Goal: Information Seeking & Learning: Find specific page/section

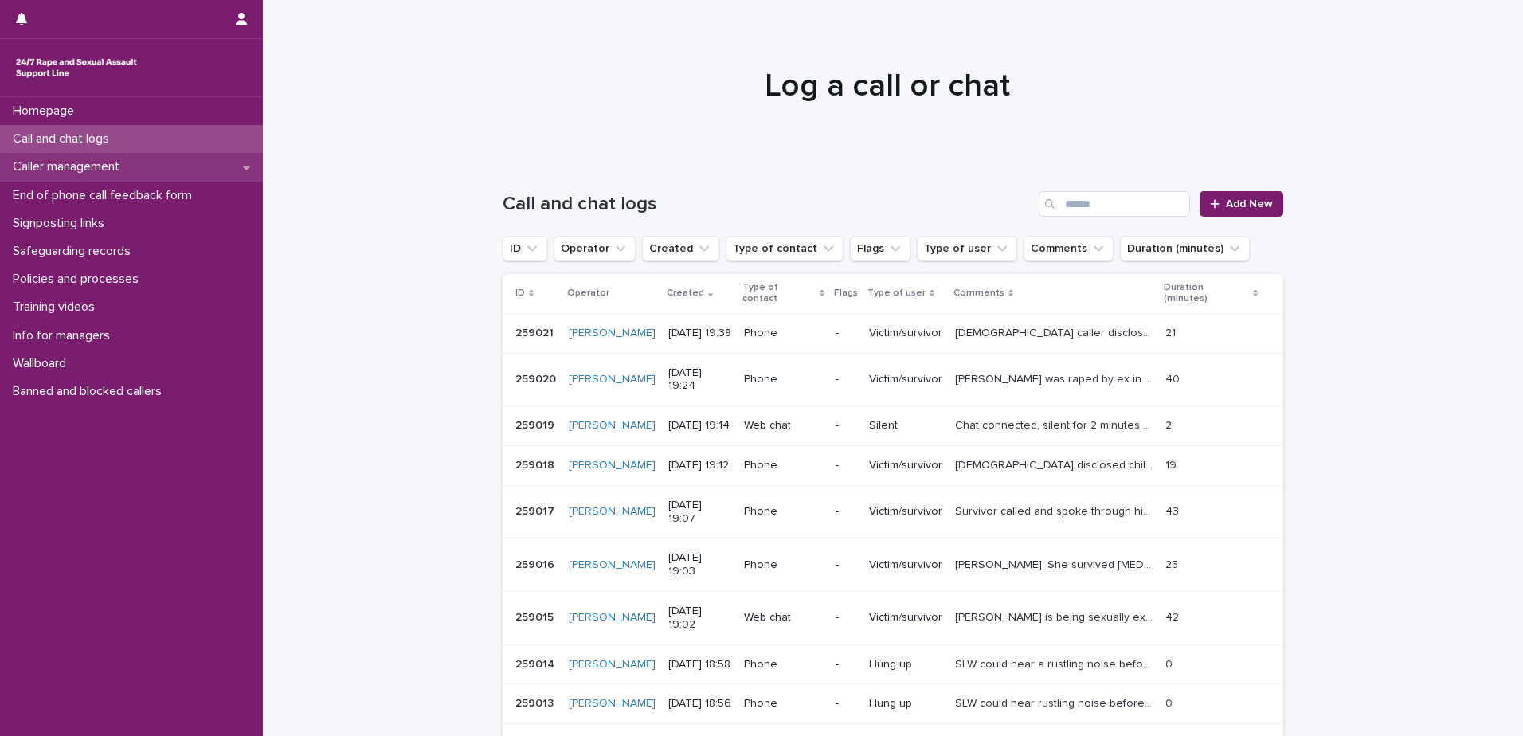
click at [93, 169] on p "Caller management" at bounding box center [69, 166] width 126 height 15
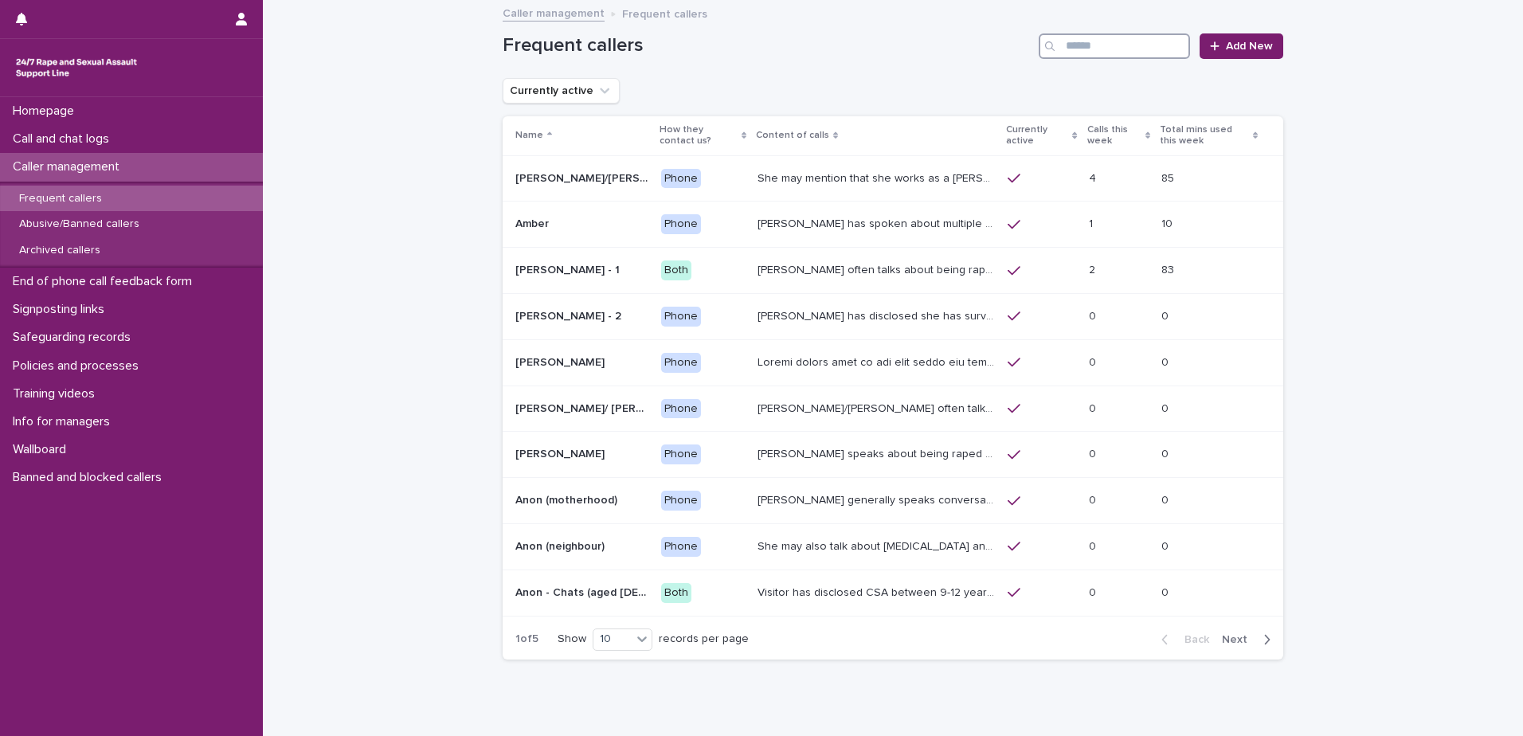
click at [1068, 45] on input "Search" at bounding box center [1114, 45] width 151 height 25
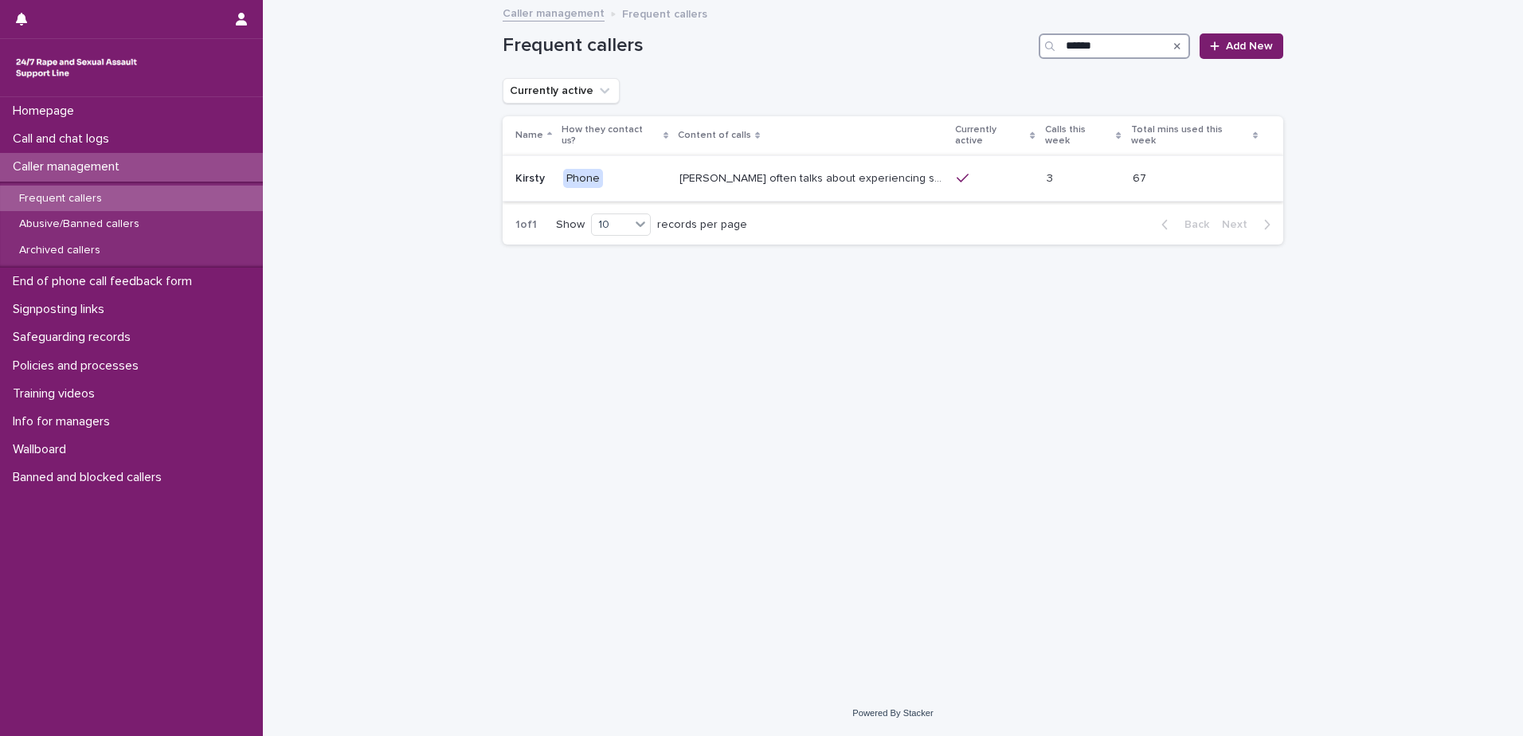
type input "******"
click at [887, 169] on p "[PERSON_NAME] often talks about experiencing sexual violence by a family friend…" at bounding box center [814, 177] width 268 height 17
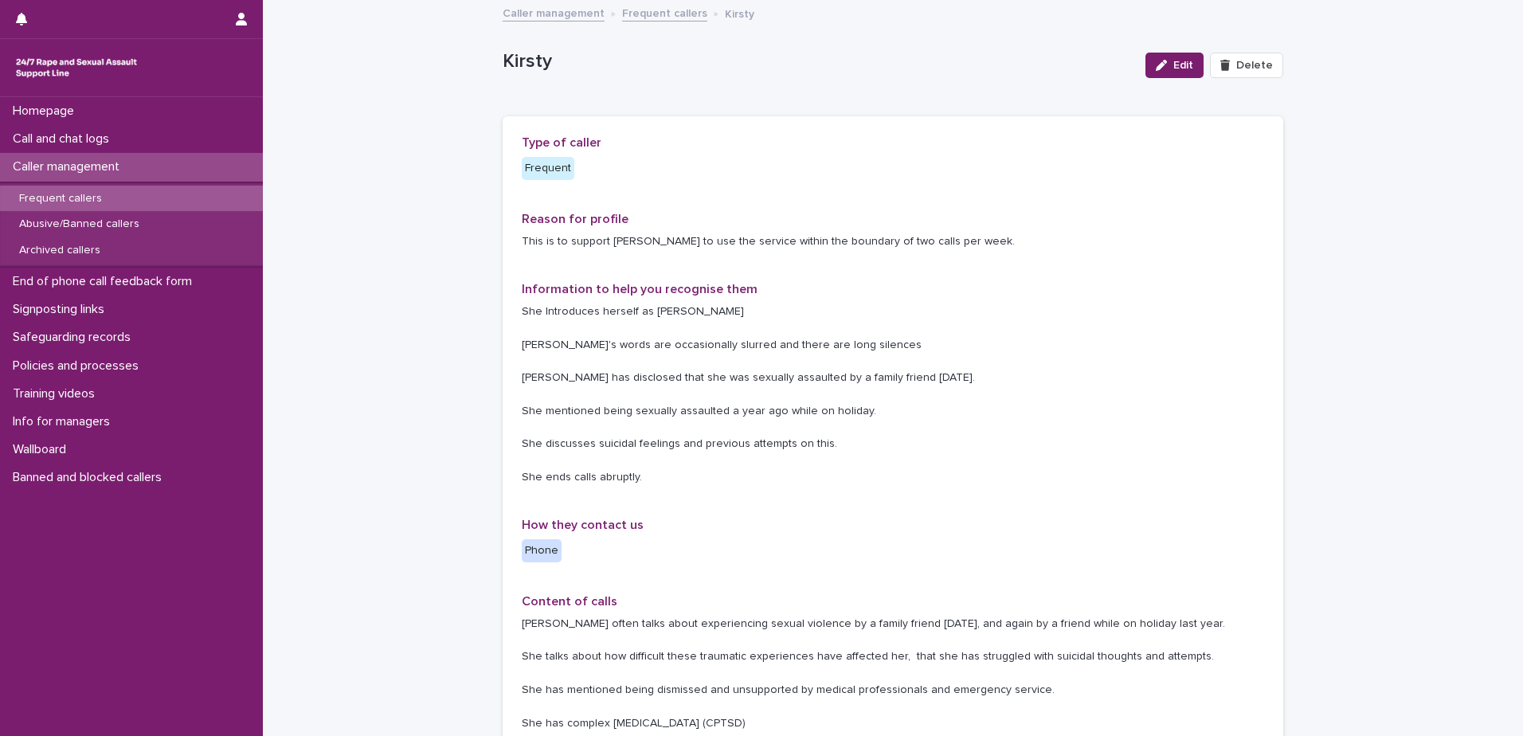
click at [660, 11] on link "Frequent callers" at bounding box center [664, 12] width 85 height 18
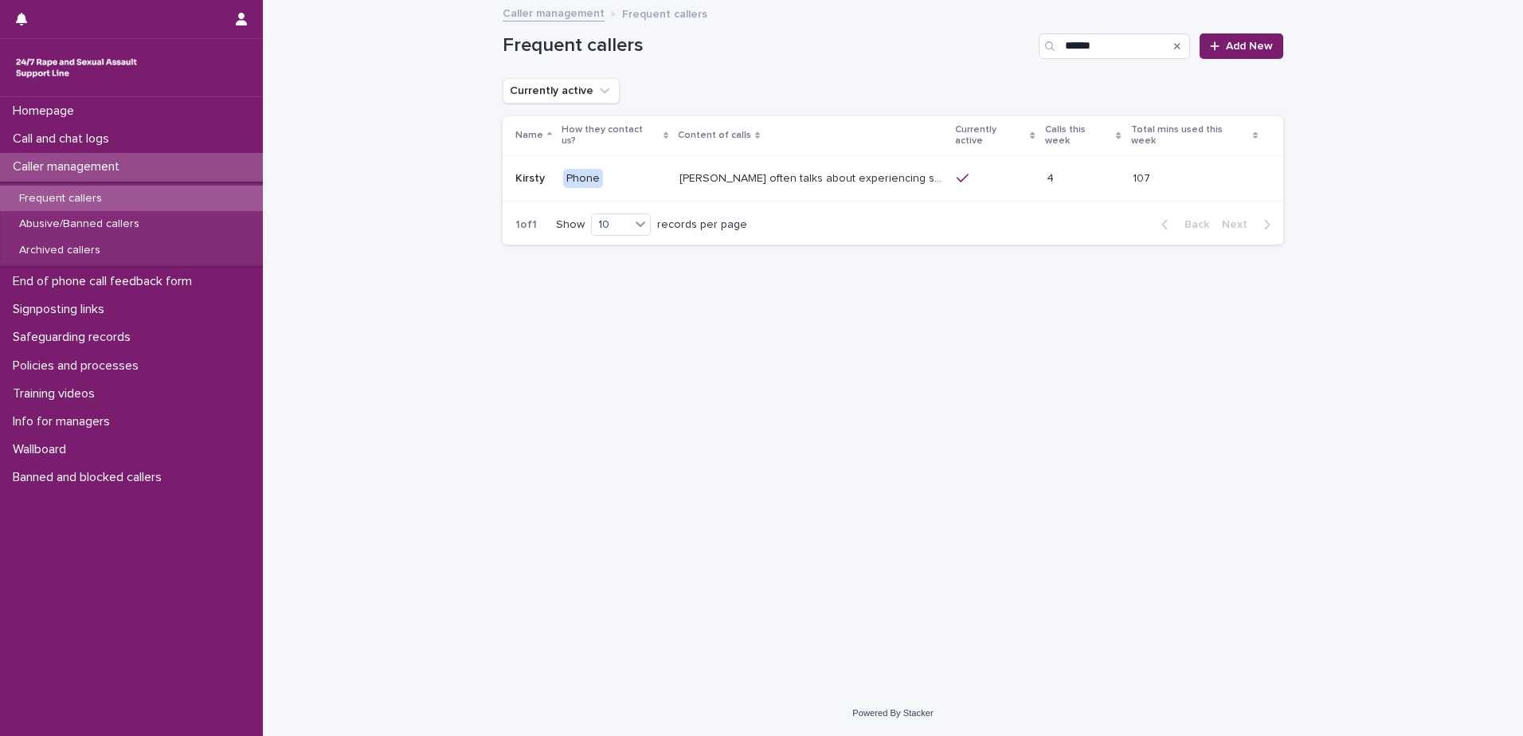
click at [555, 17] on link "Caller management" at bounding box center [554, 12] width 102 height 18
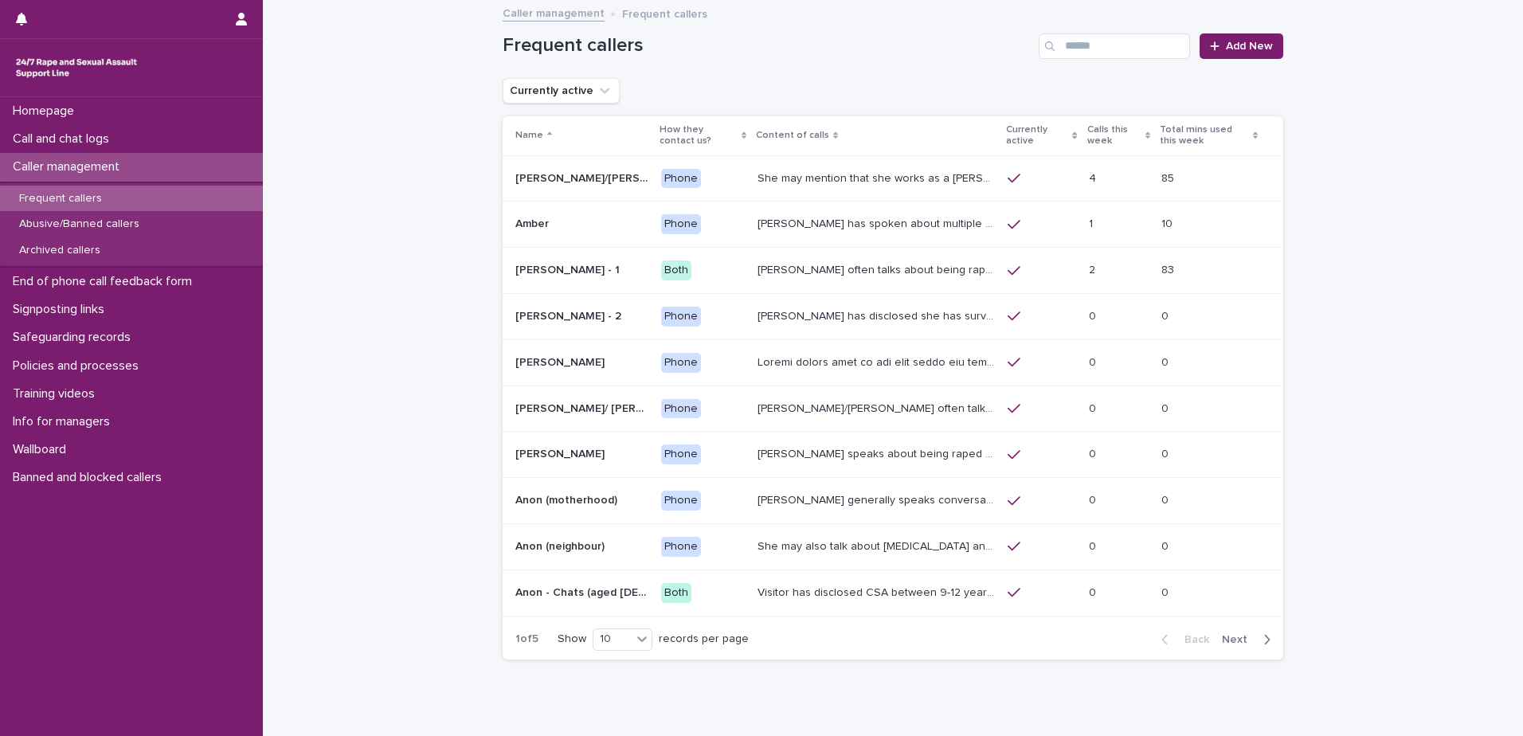
click at [857, 177] on p "She may mention that she works as a [PERSON_NAME], looking after two children. …" at bounding box center [878, 177] width 241 height 17
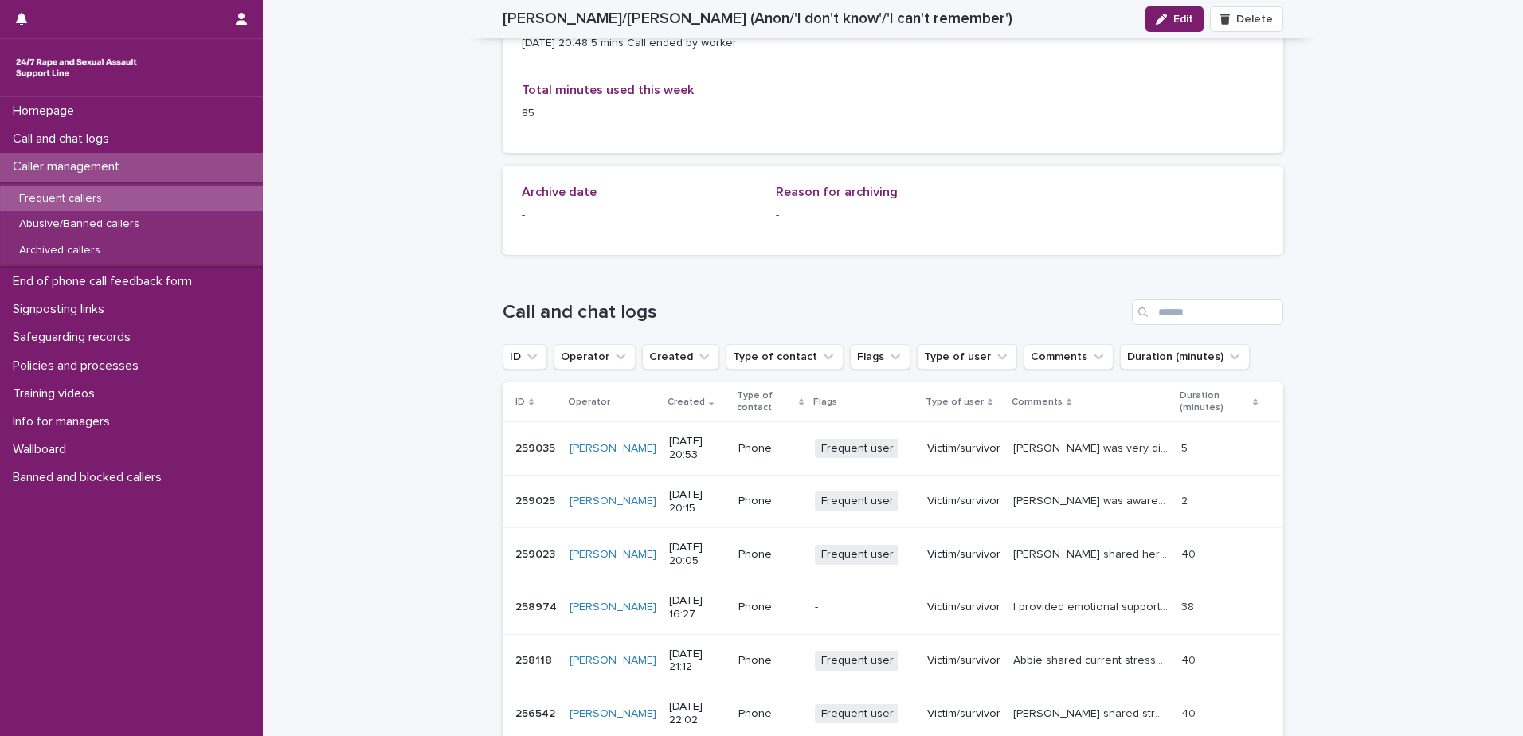
scroll to position [1115, 0]
click at [1074, 597] on p "I provided emotional support for [PERSON_NAME], a DID part who experienced CSA.…" at bounding box center [1092, 605] width 159 height 17
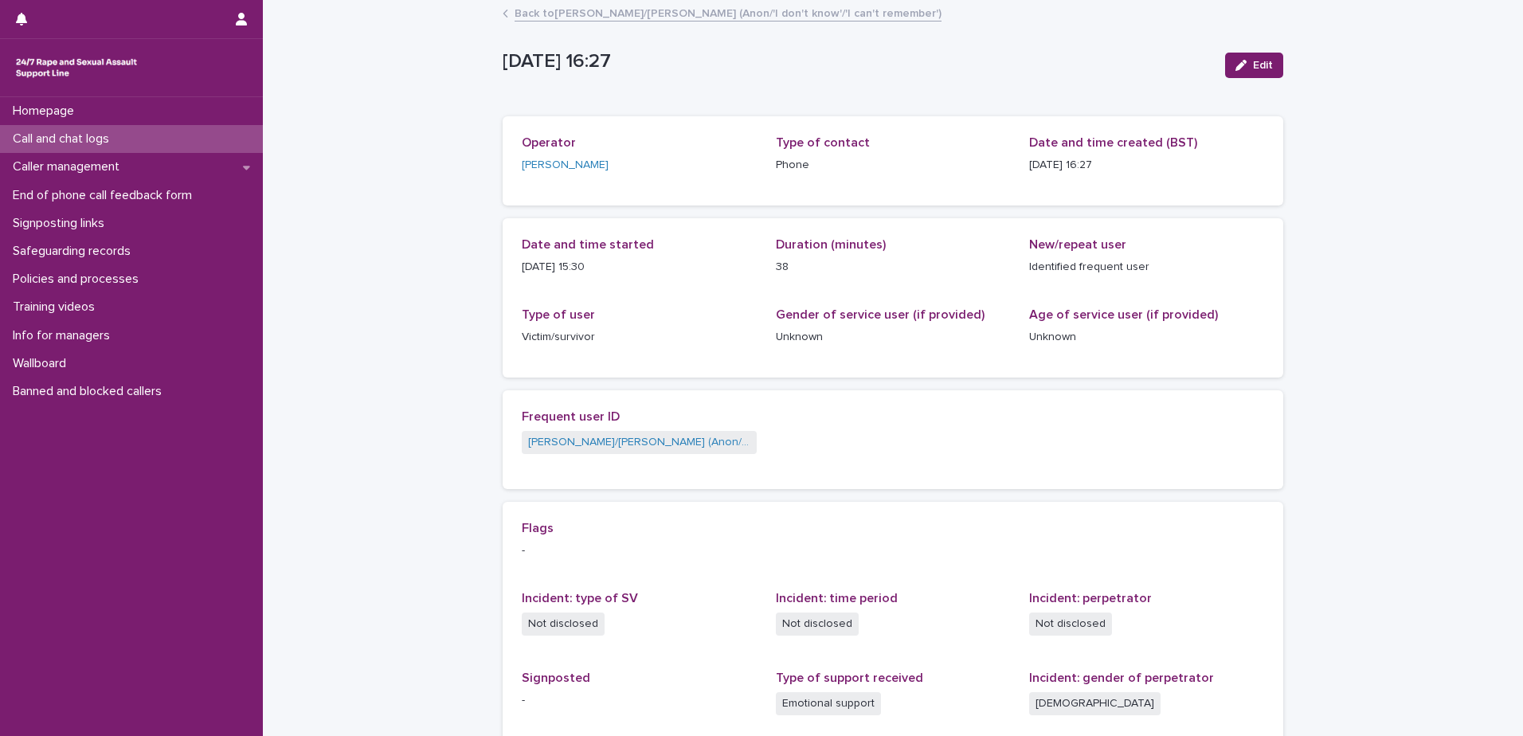
click at [637, 14] on link "Back to Abbie/[PERSON_NAME] (Anon/'I don't know'/'I can't remember')" at bounding box center [728, 12] width 427 height 18
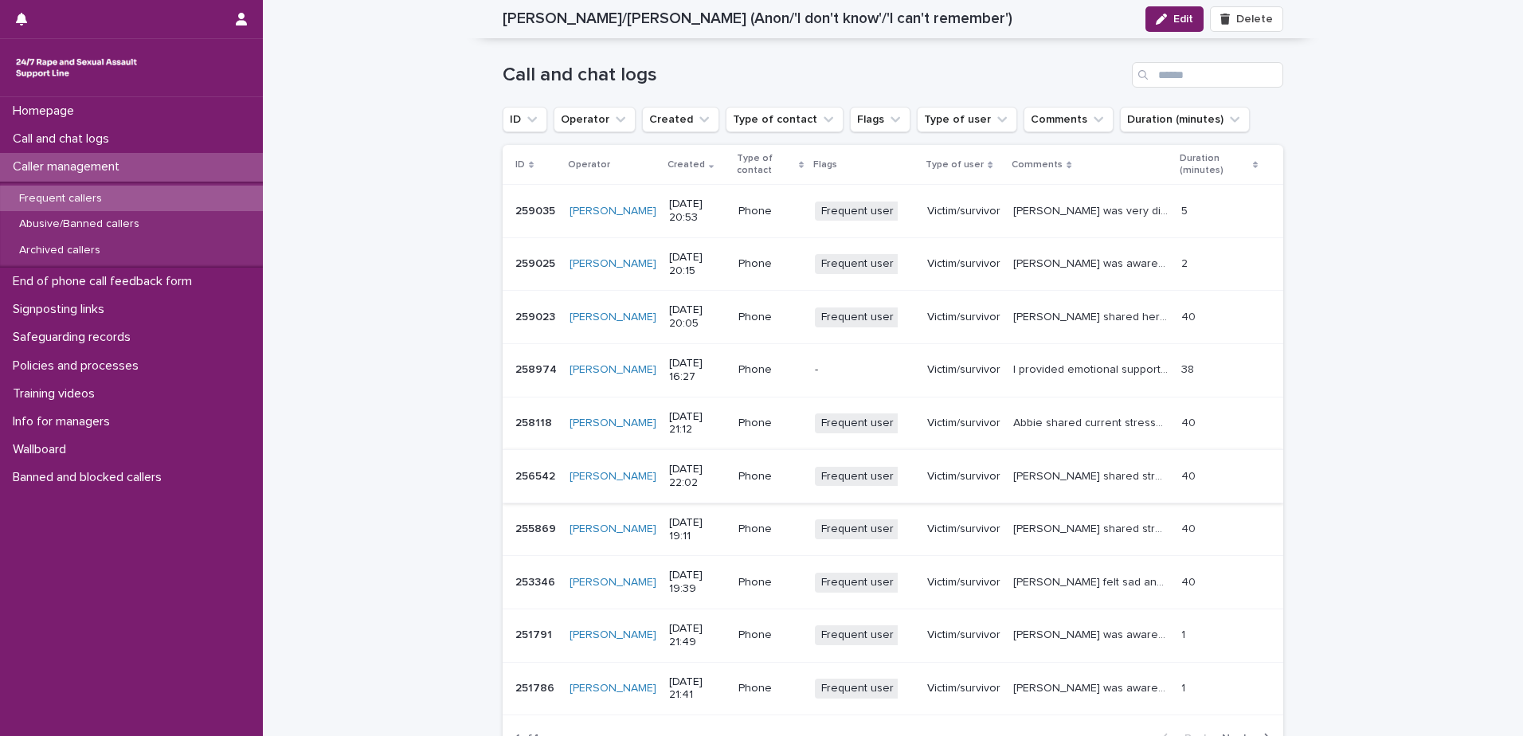
scroll to position [1434, 0]
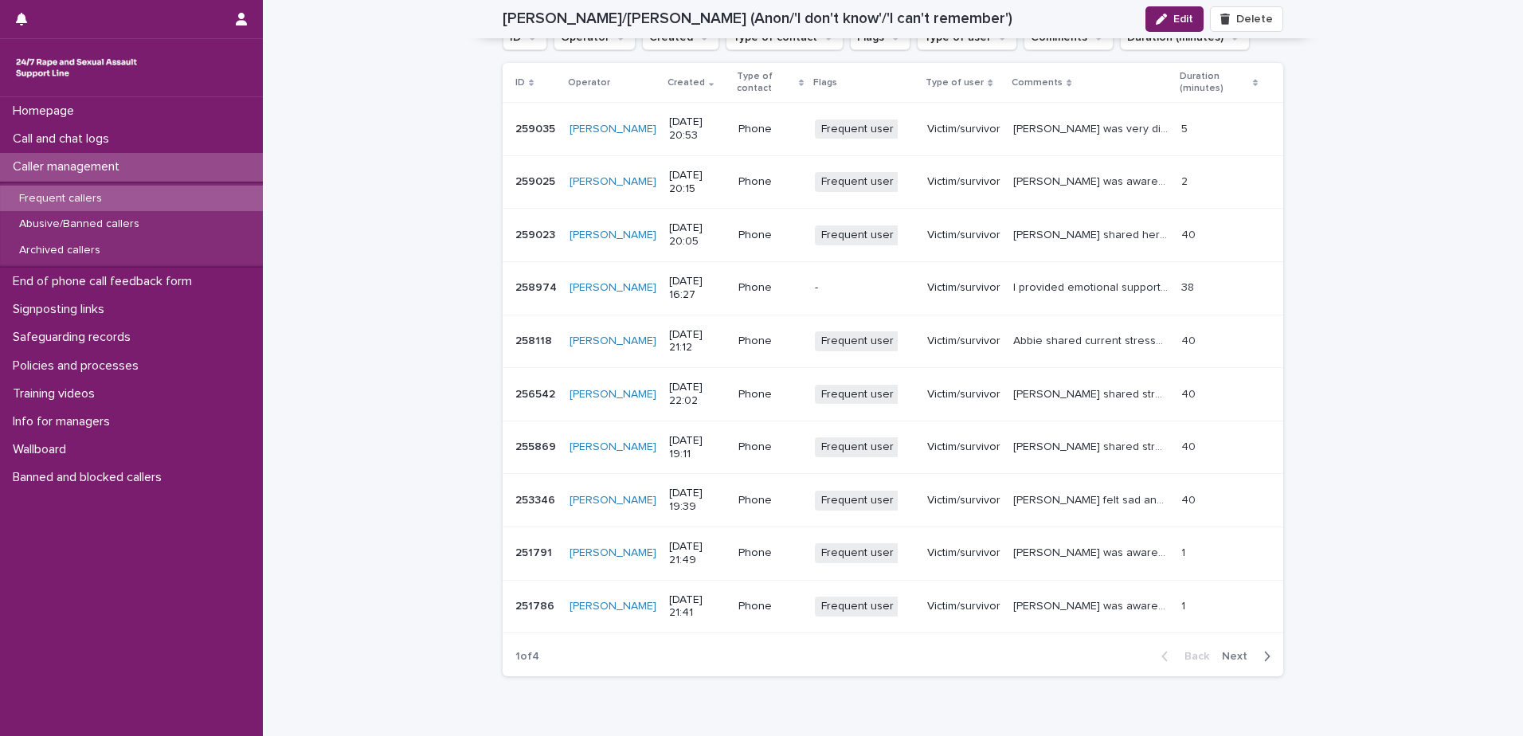
click at [1234, 651] on span "Next" at bounding box center [1239, 656] width 35 height 11
click at [1188, 651] on span "Back" at bounding box center [1192, 656] width 34 height 11
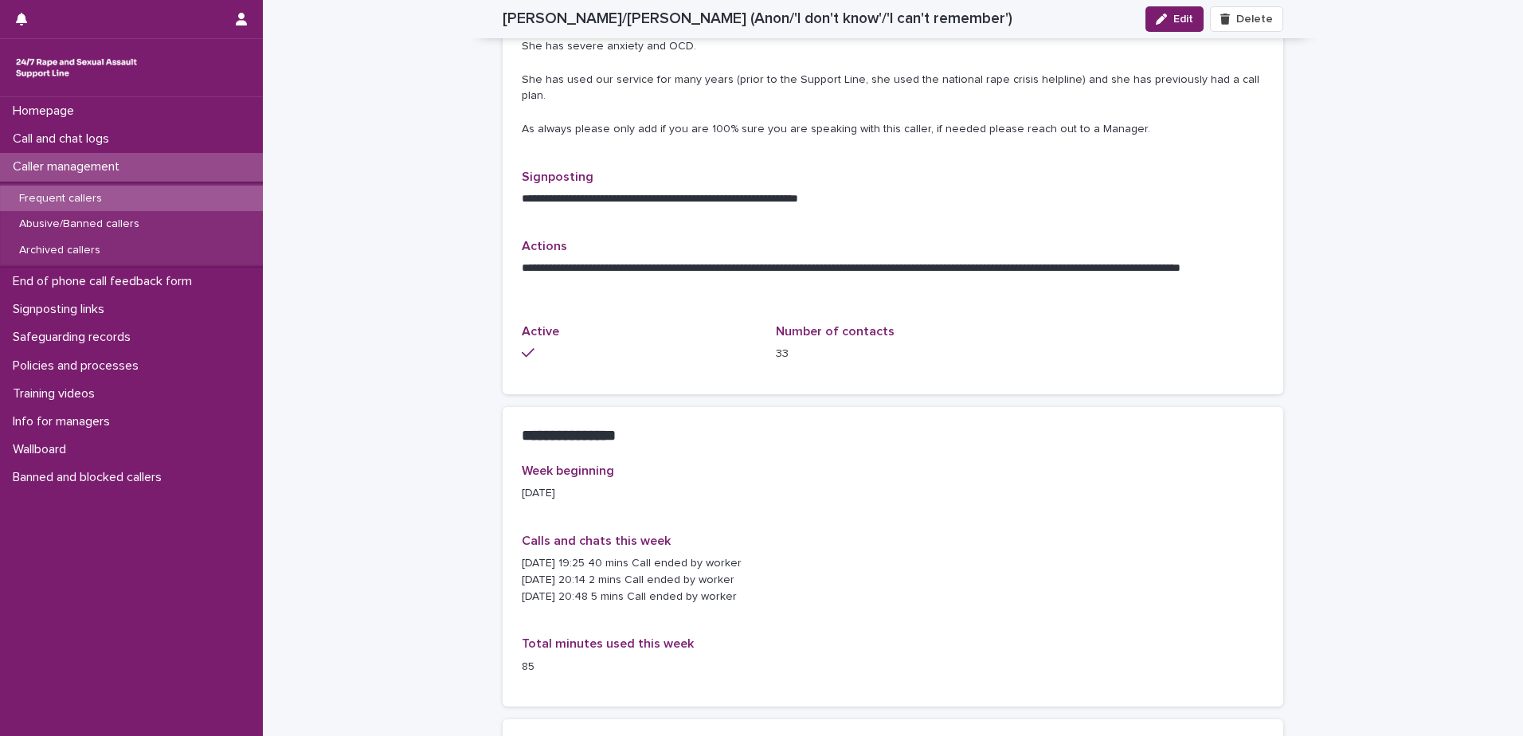
scroll to position [558, 0]
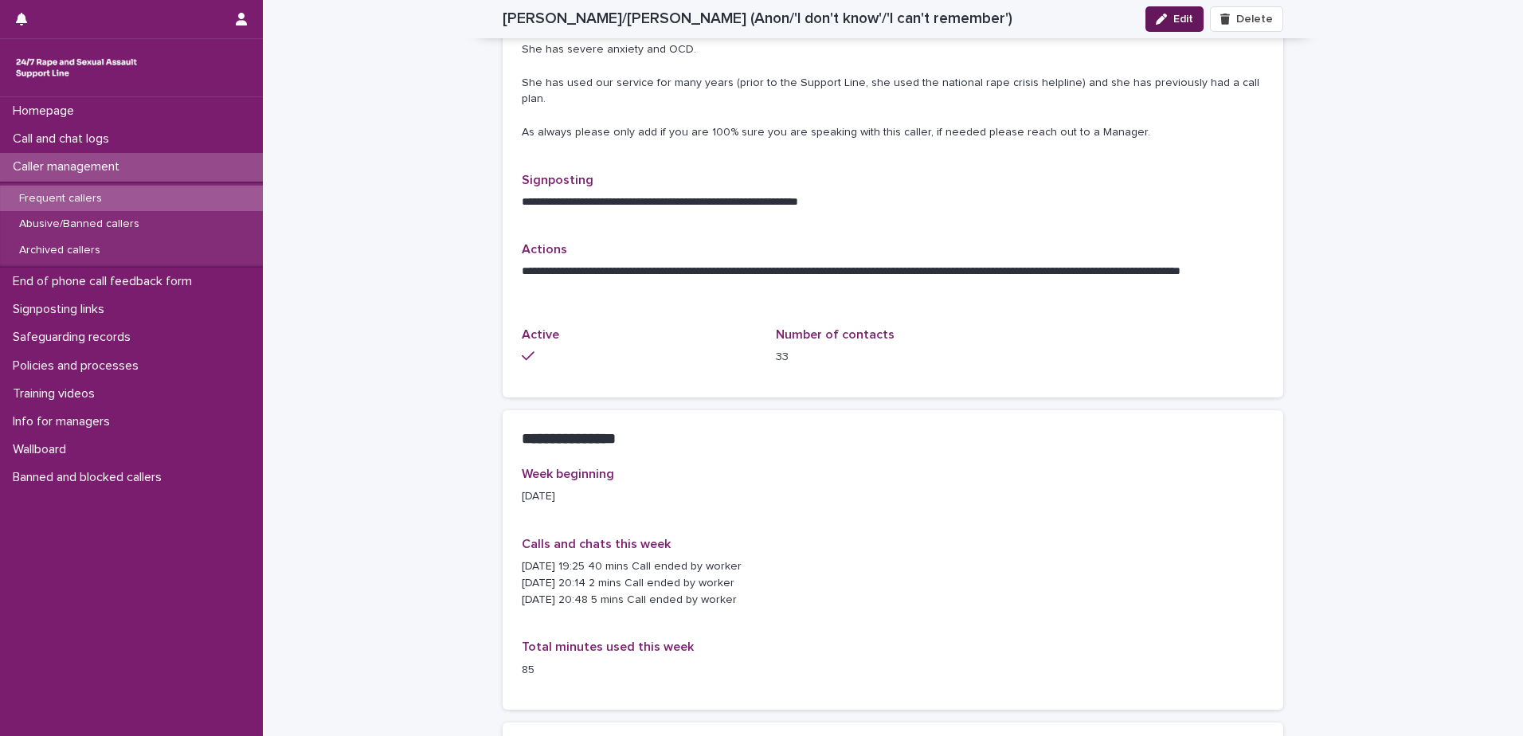
click at [1174, 20] on span "Edit" at bounding box center [1184, 19] width 20 height 11
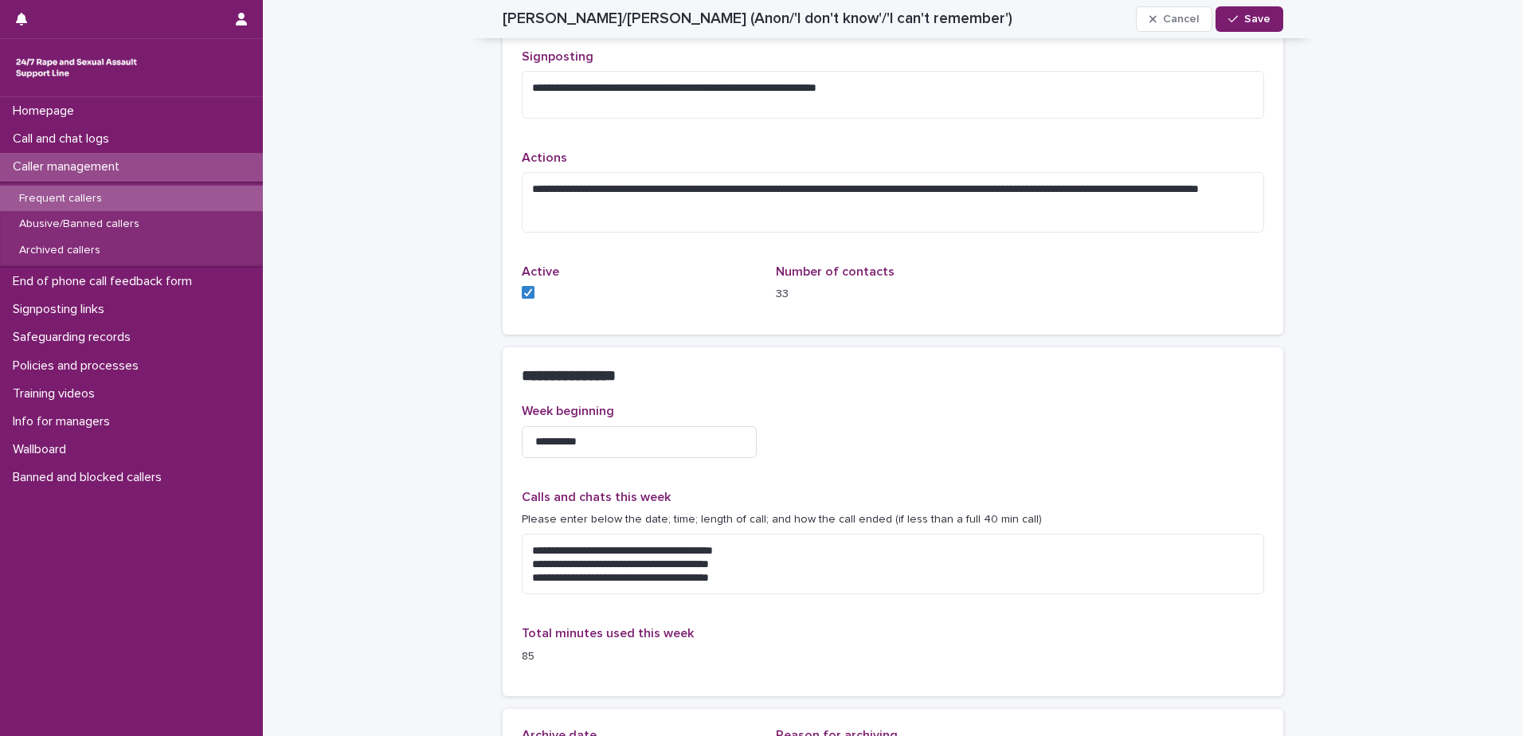
scroll to position [756, 0]
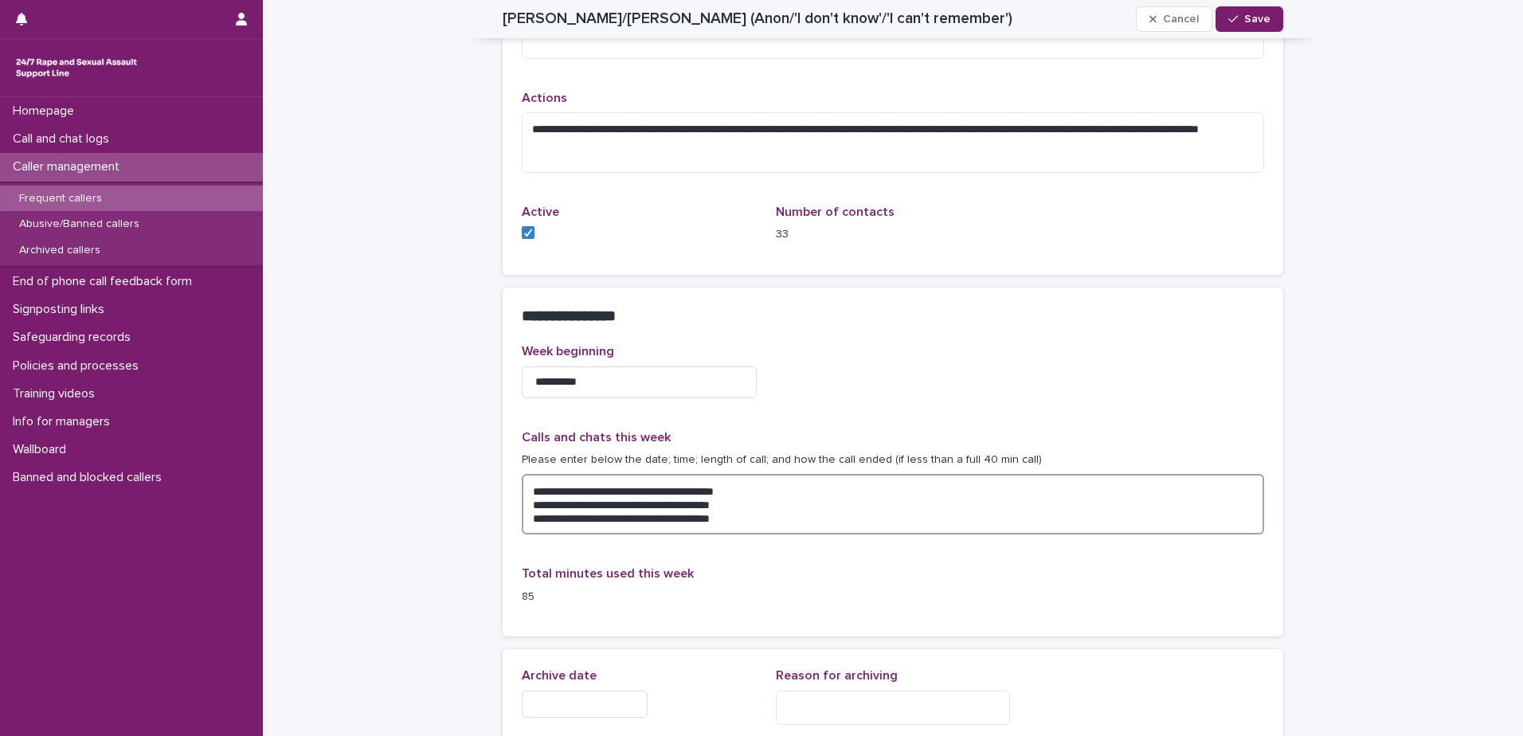
click at [776, 519] on textarea "**********" at bounding box center [893, 504] width 743 height 61
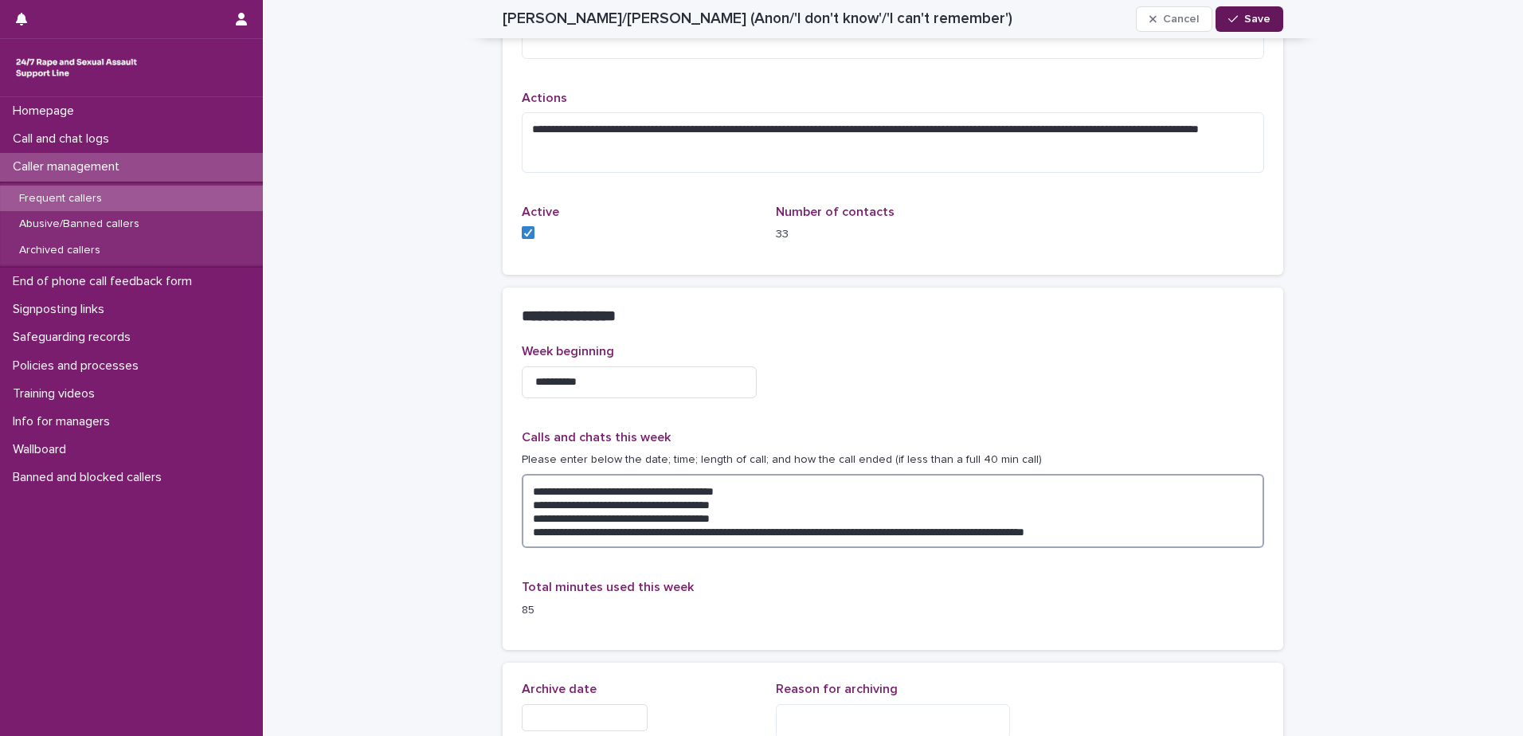
type textarea "**********"
click at [1252, 20] on span "Save" at bounding box center [1258, 19] width 26 height 11
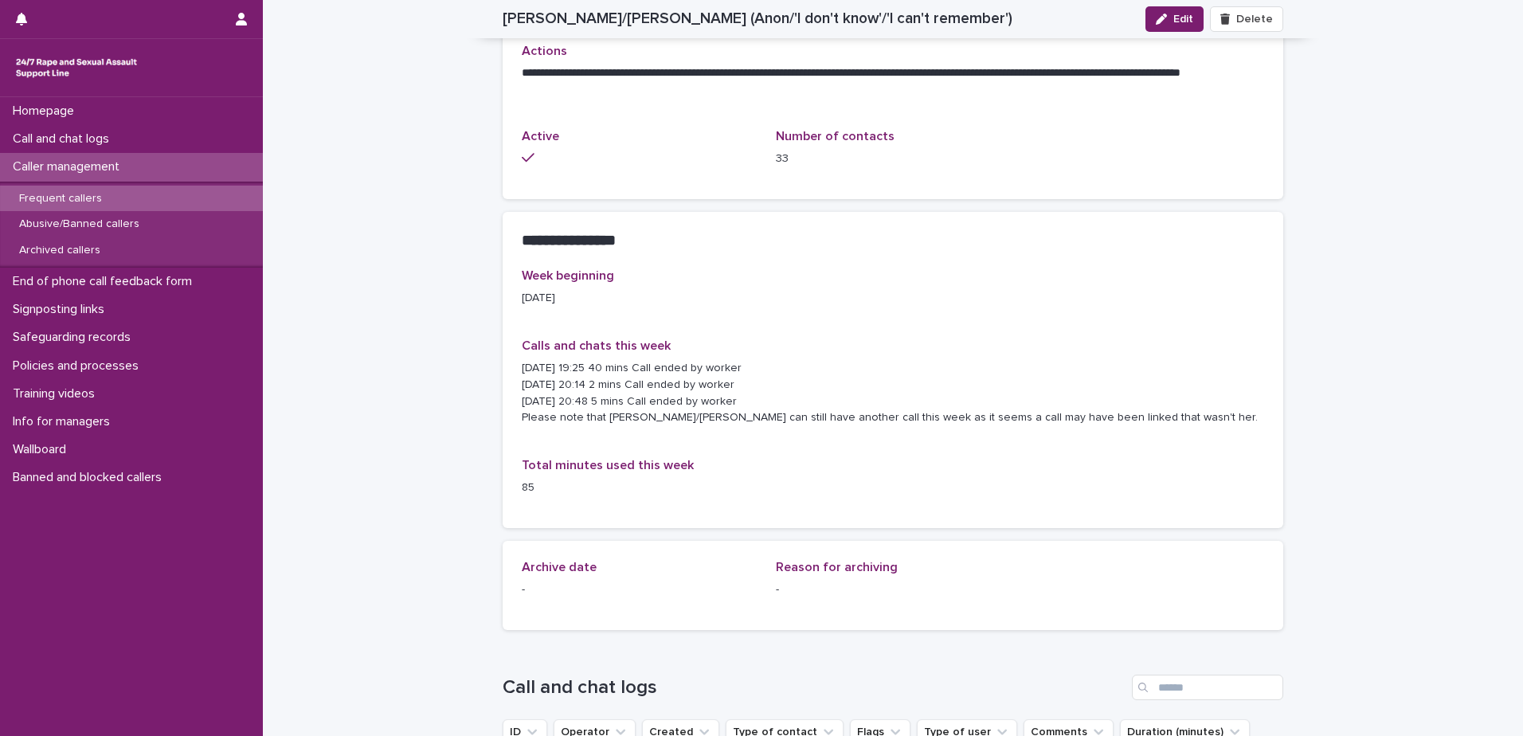
scroll to position [678, 0]
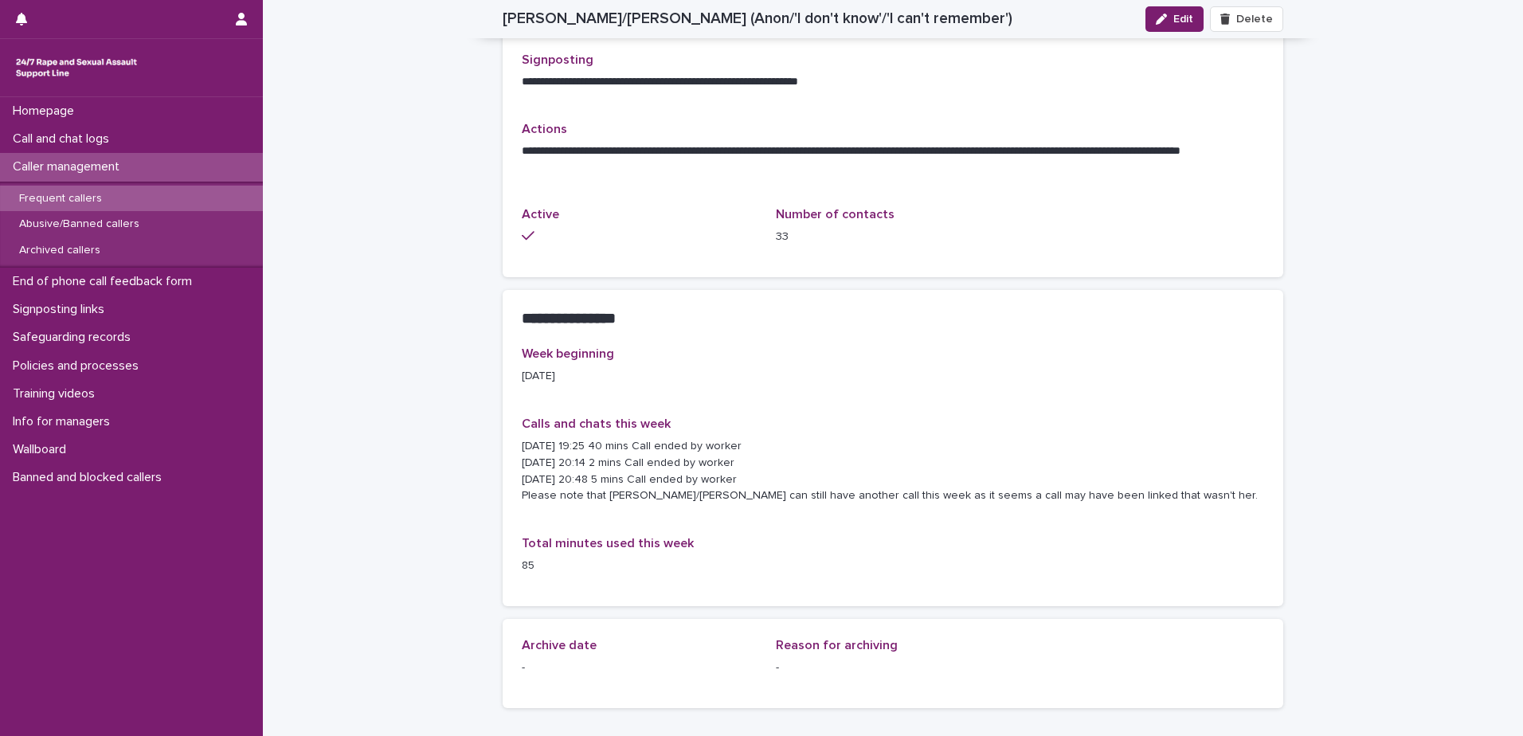
click at [94, 171] on p "Caller management" at bounding box center [69, 166] width 126 height 15
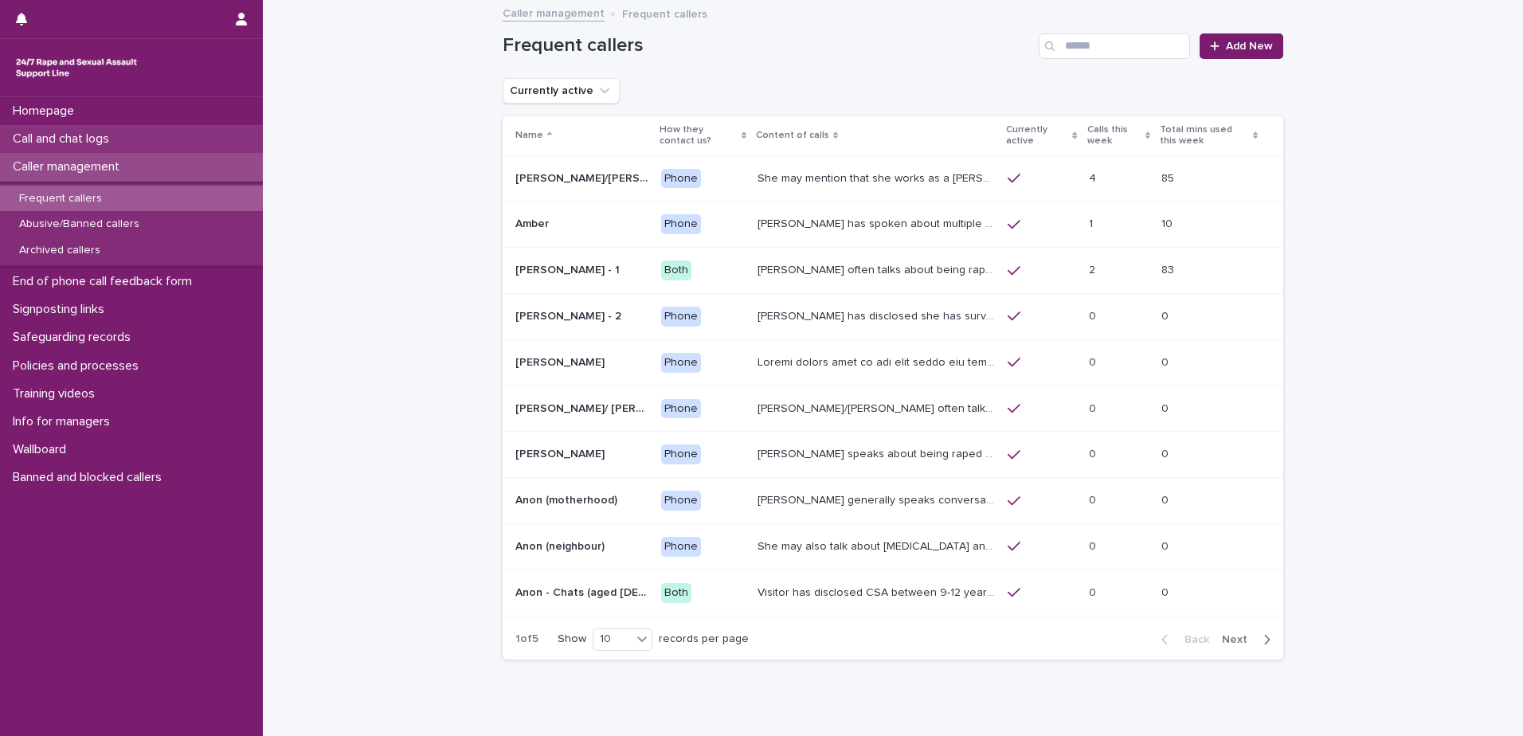
click at [69, 135] on p "Call and chat logs" at bounding box center [64, 138] width 116 height 15
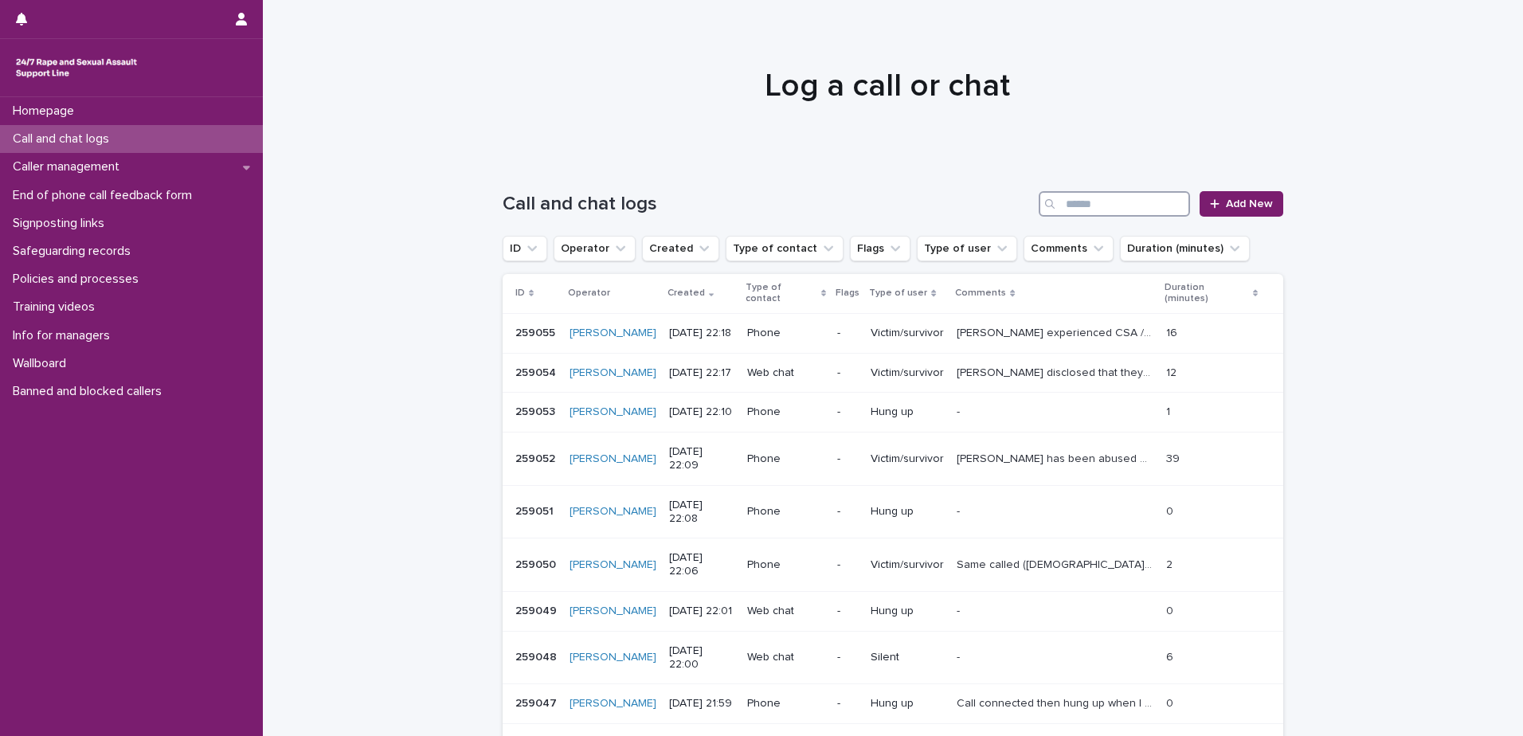
click at [1060, 206] on input "Search" at bounding box center [1114, 203] width 151 height 25
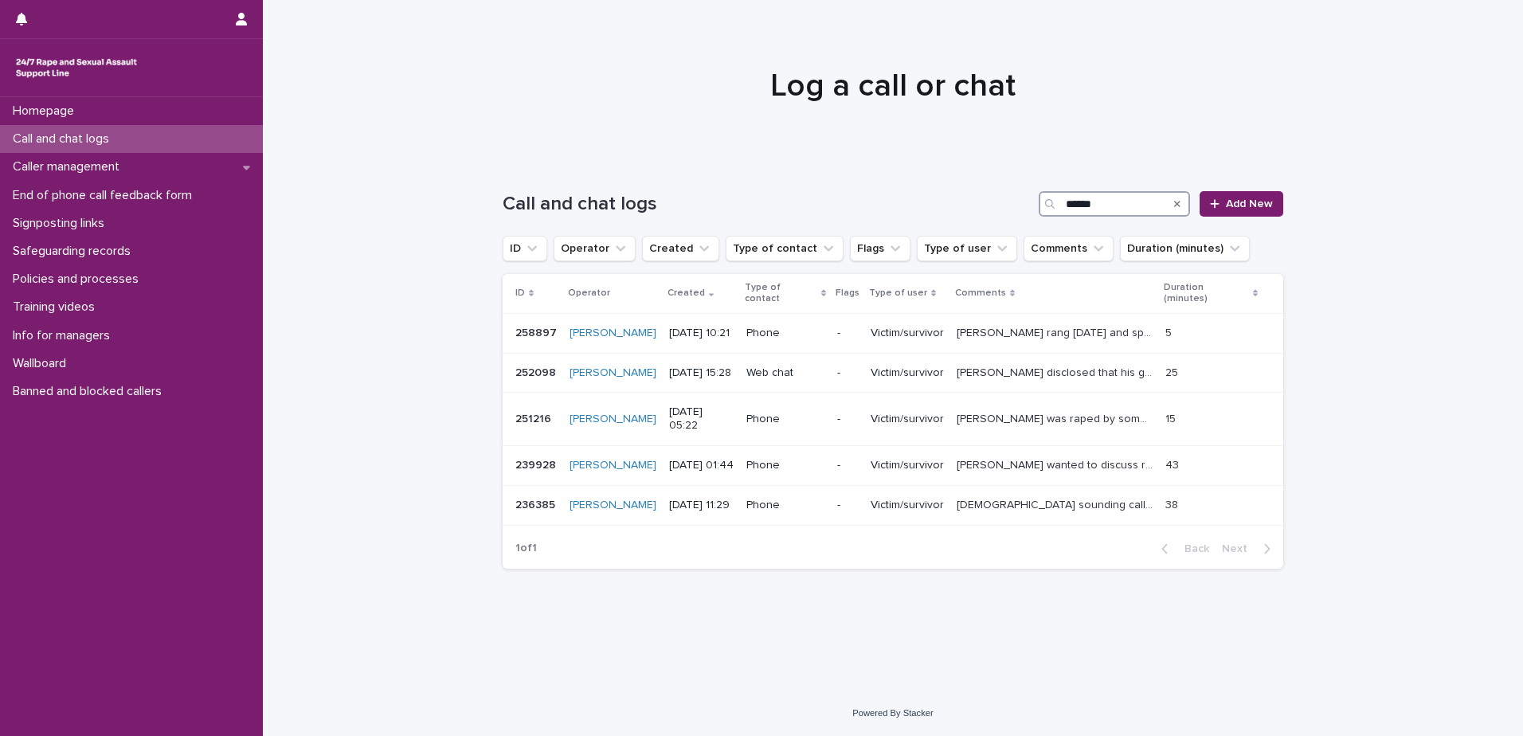
type input "******"
click at [1179, 202] on icon "Search" at bounding box center [1177, 204] width 6 height 10
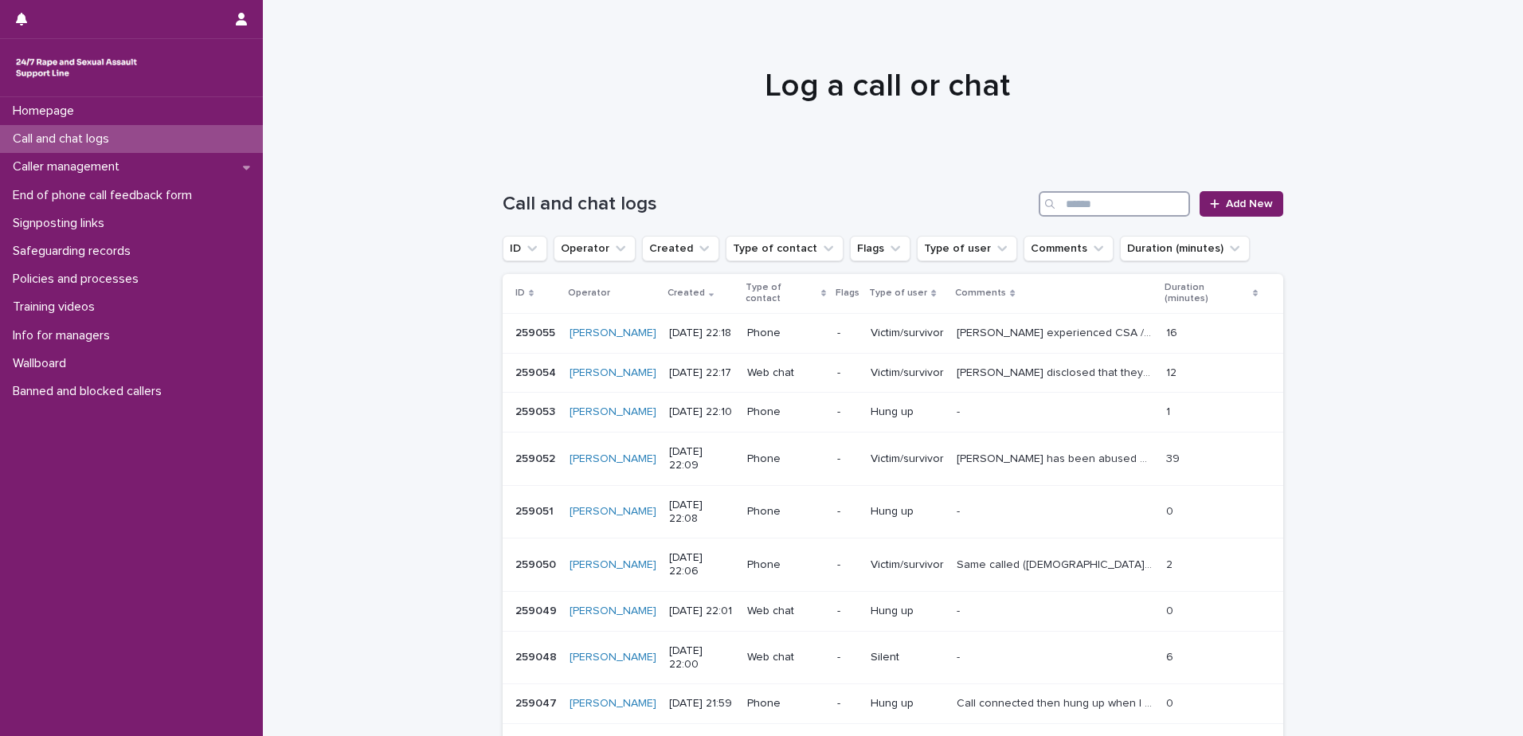
click at [1098, 206] on input "Search" at bounding box center [1114, 203] width 151 height 25
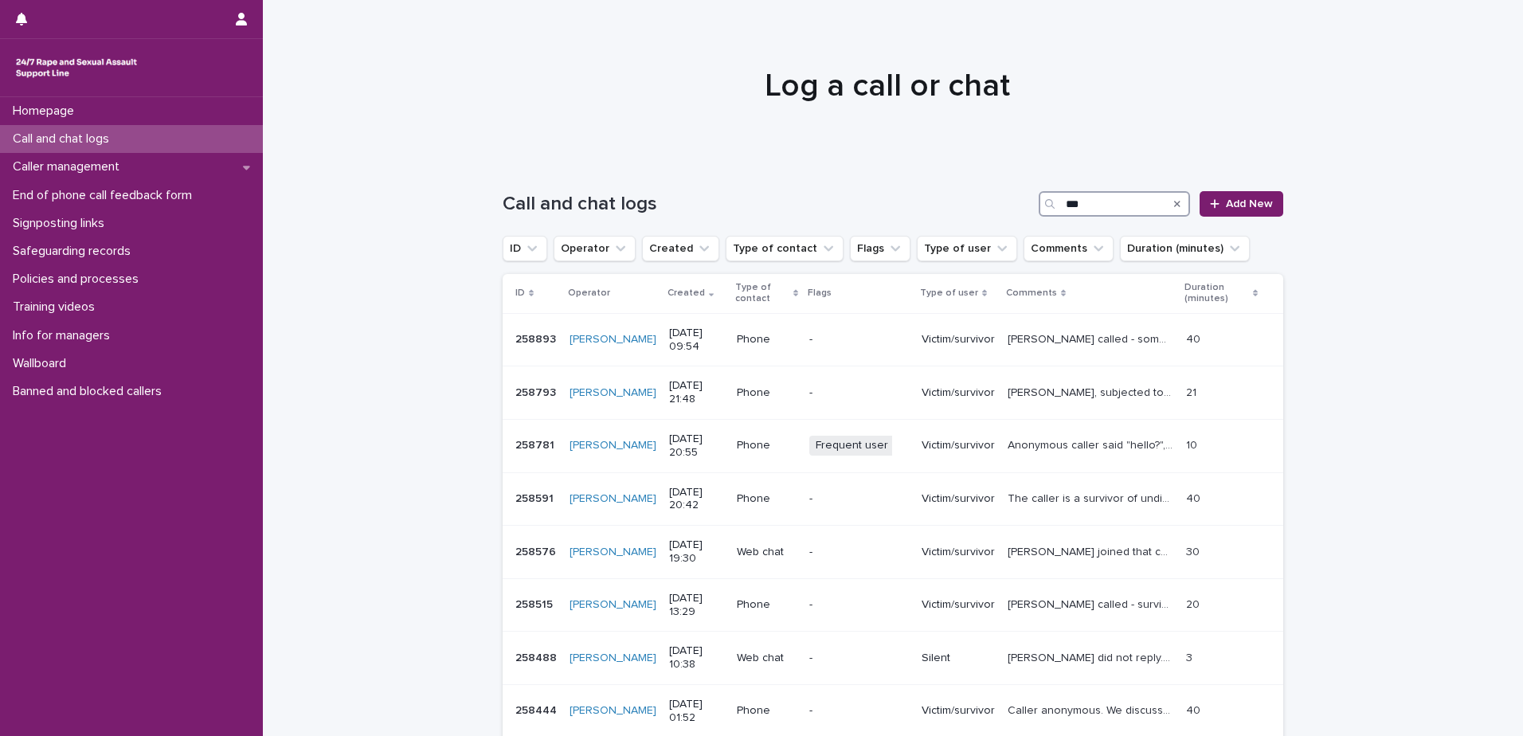
type input "***"
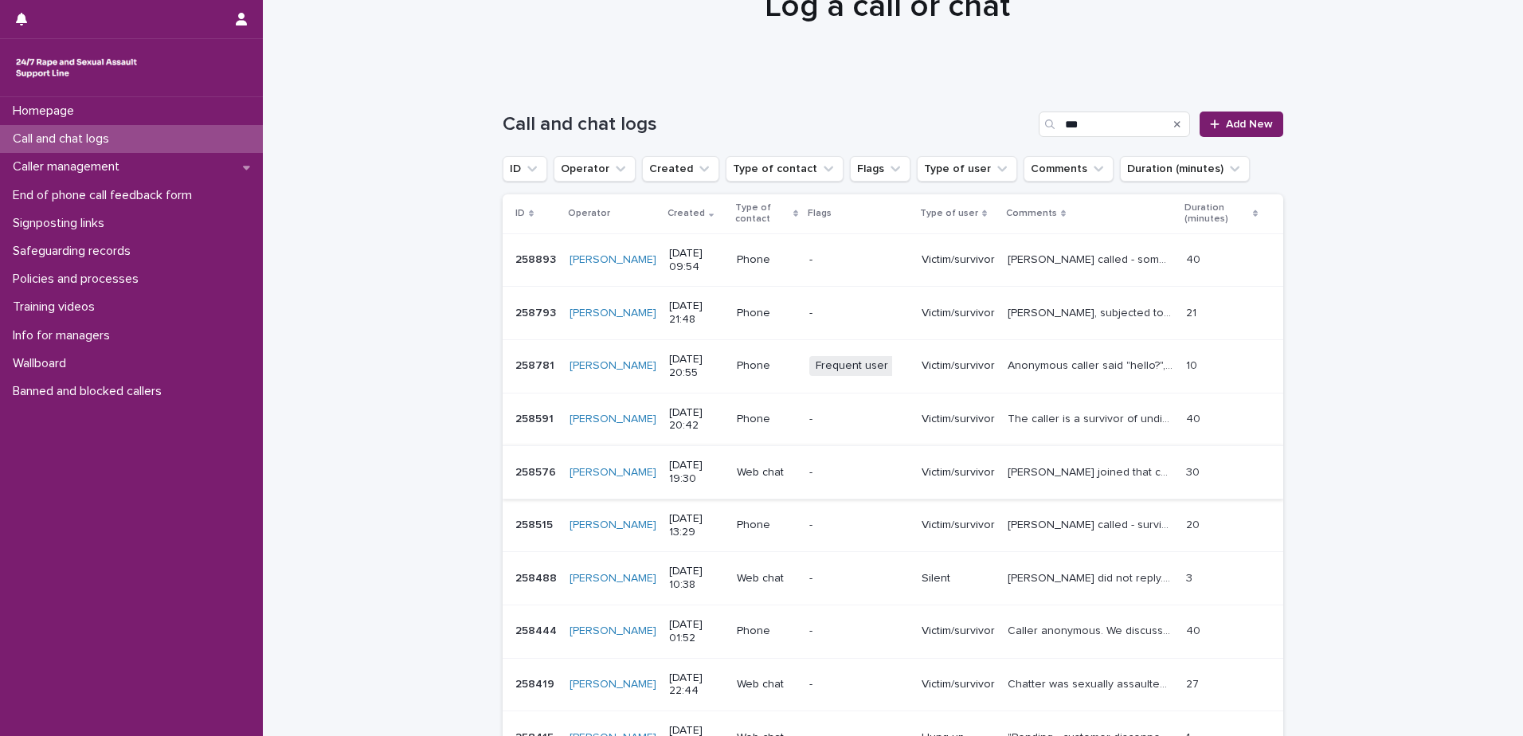
scroll to position [239, 0]
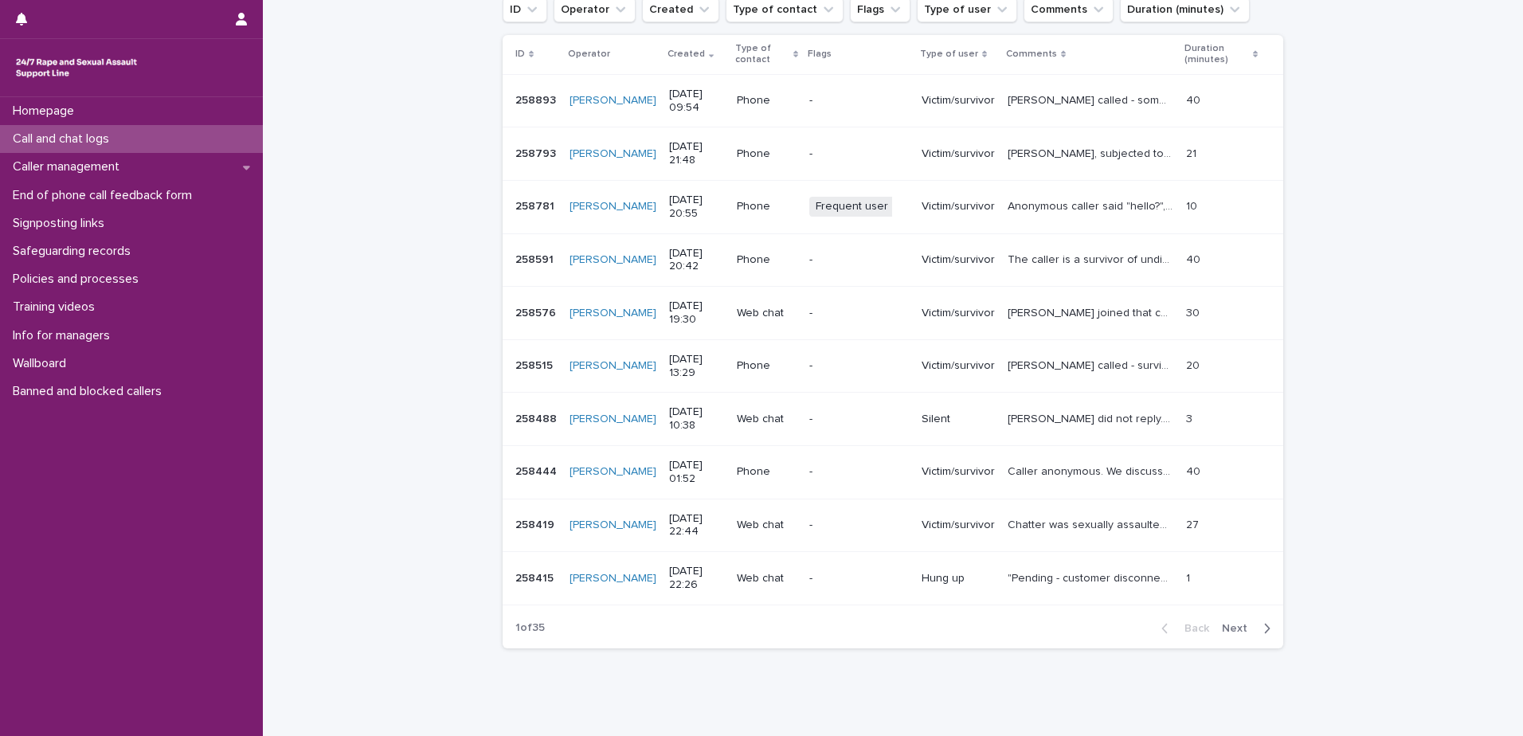
click at [1230, 627] on span "Next" at bounding box center [1239, 628] width 35 height 11
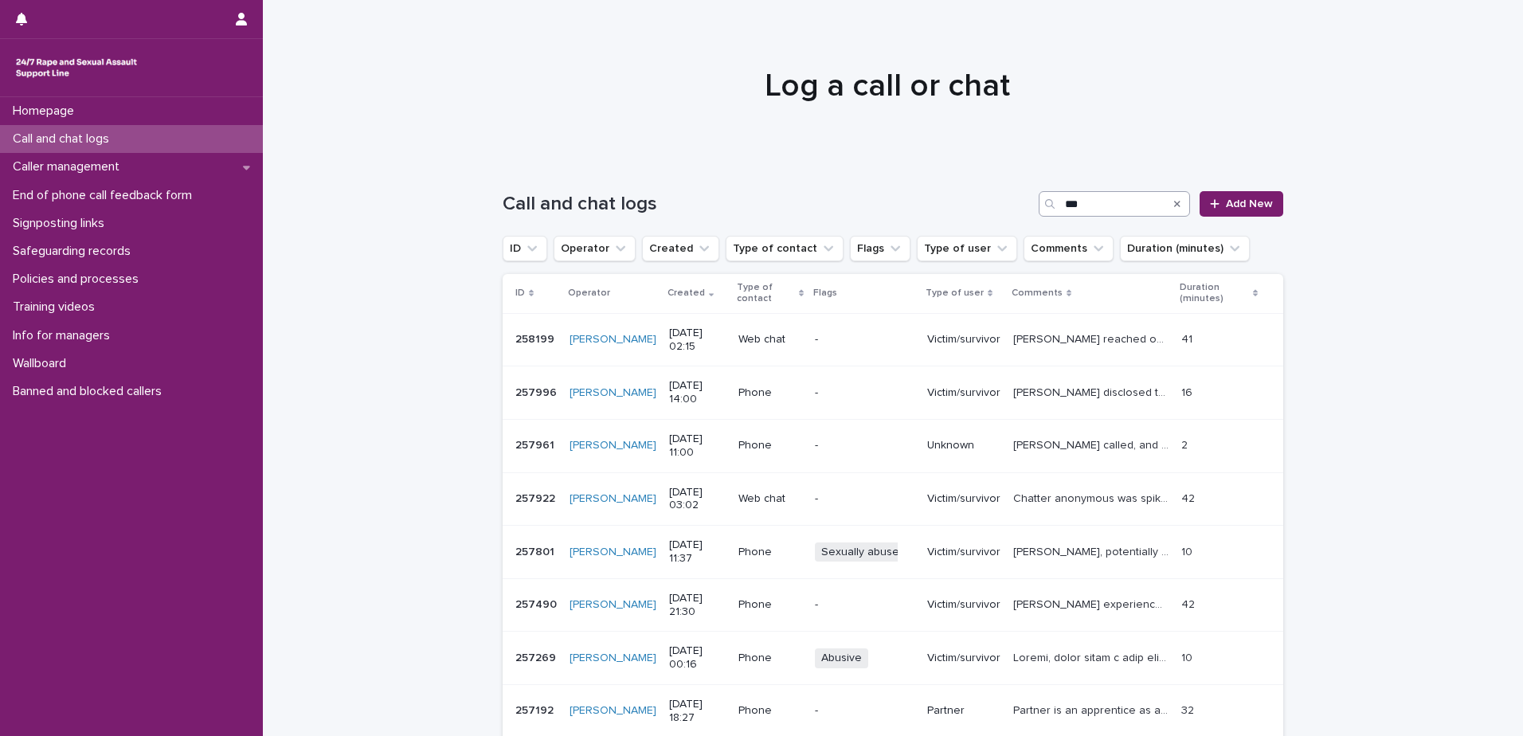
drag, startPoint x: 1172, startPoint y: 203, endPoint x: 1069, endPoint y: 202, distance: 102.8
click at [1174, 203] on icon "Search" at bounding box center [1177, 204] width 6 height 6
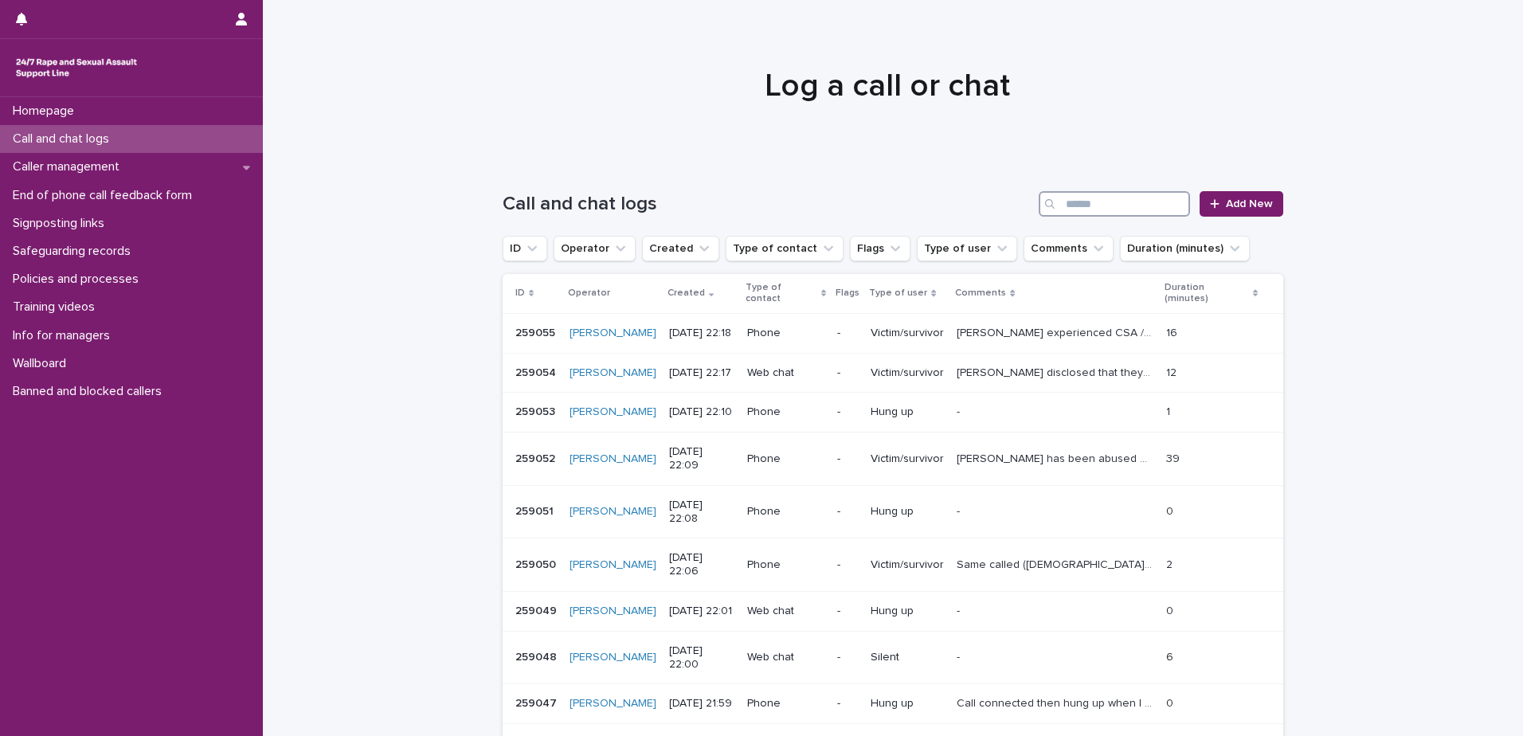
click at [1069, 202] on input "Search" at bounding box center [1114, 203] width 151 height 25
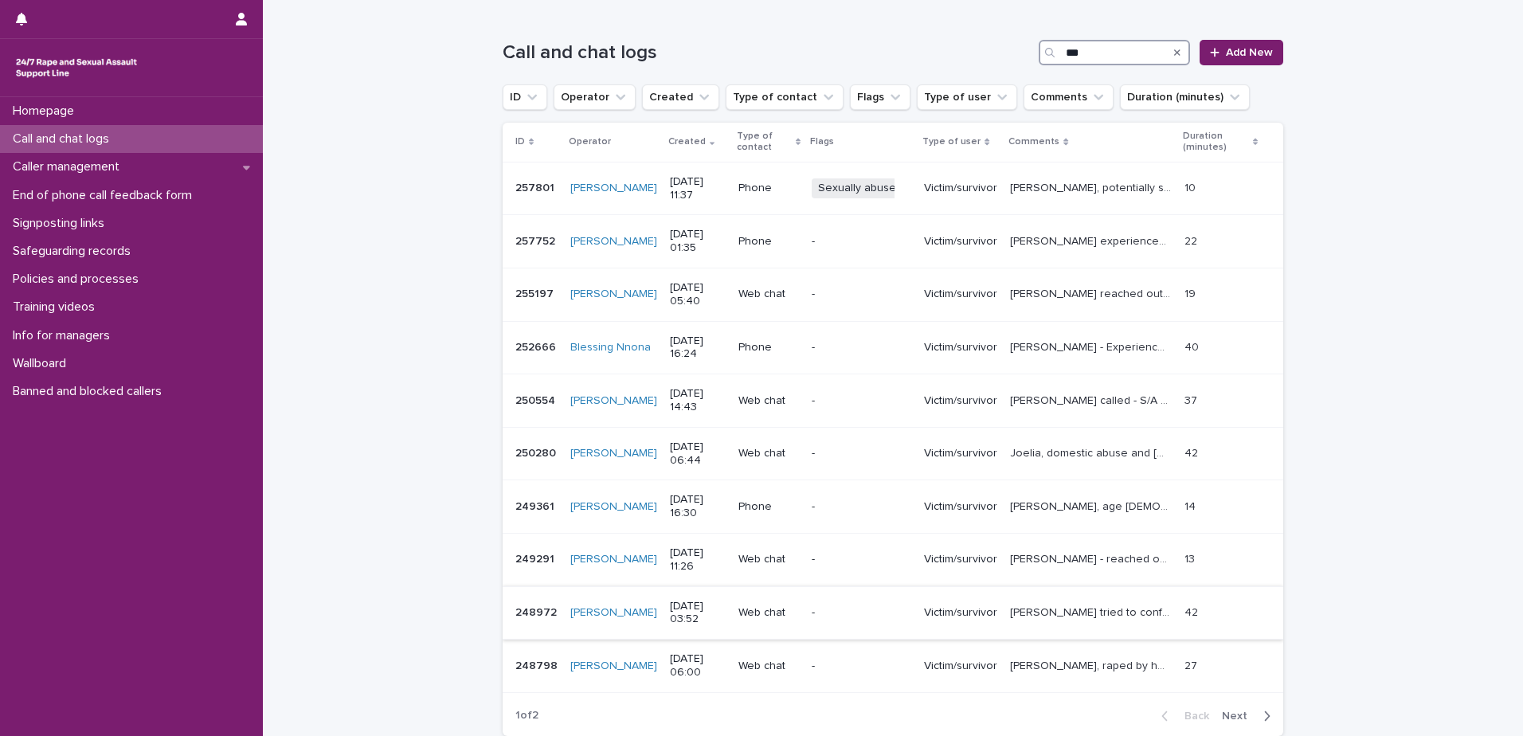
scroll to position [159, 0]
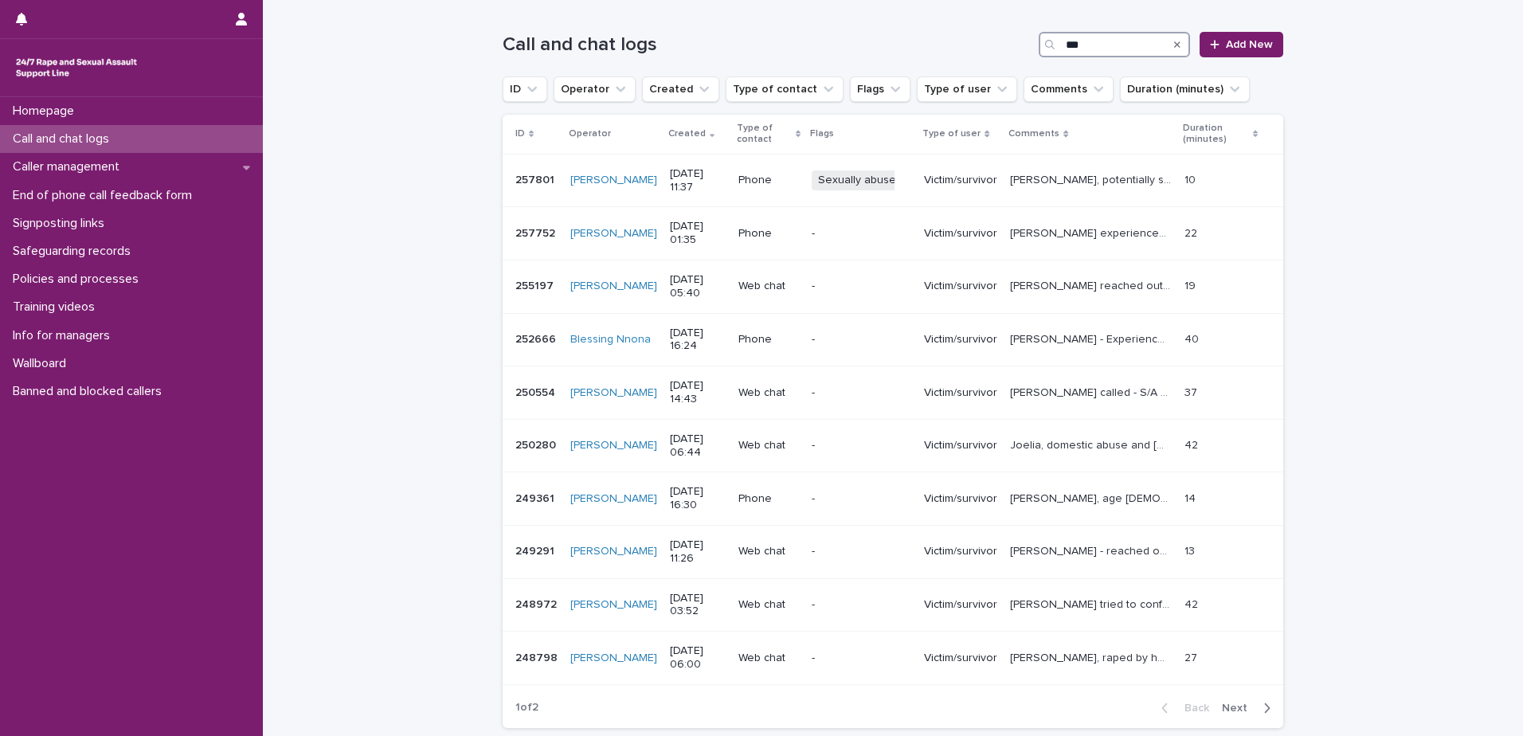
type input "***"
click at [1239, 703] on span "Next" at bounding box center [1239, 708] width 35 height 11
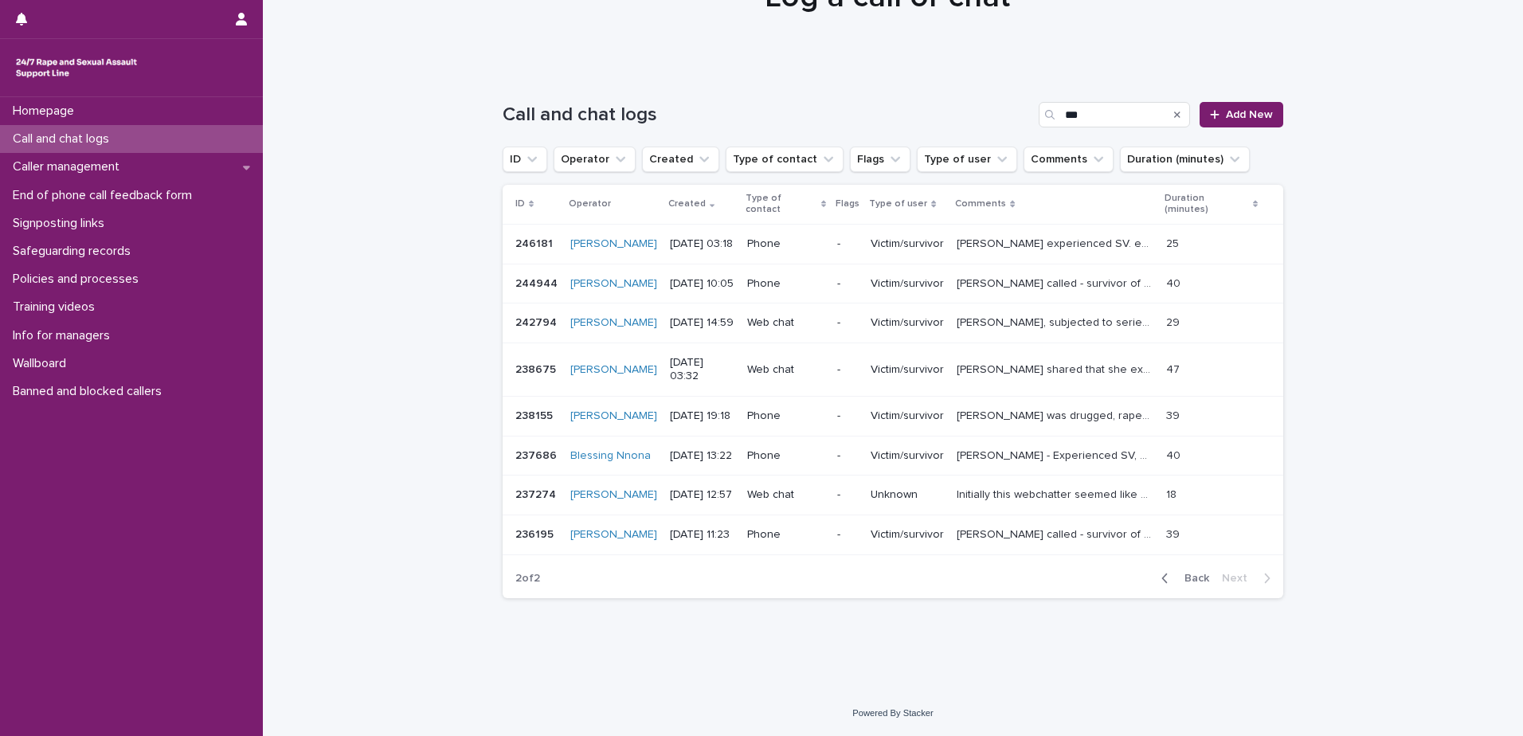
scroll to position [103, 0]
click at [888, 151] on icon "Flags" at bounding box center [896, 159] width 16 height 16
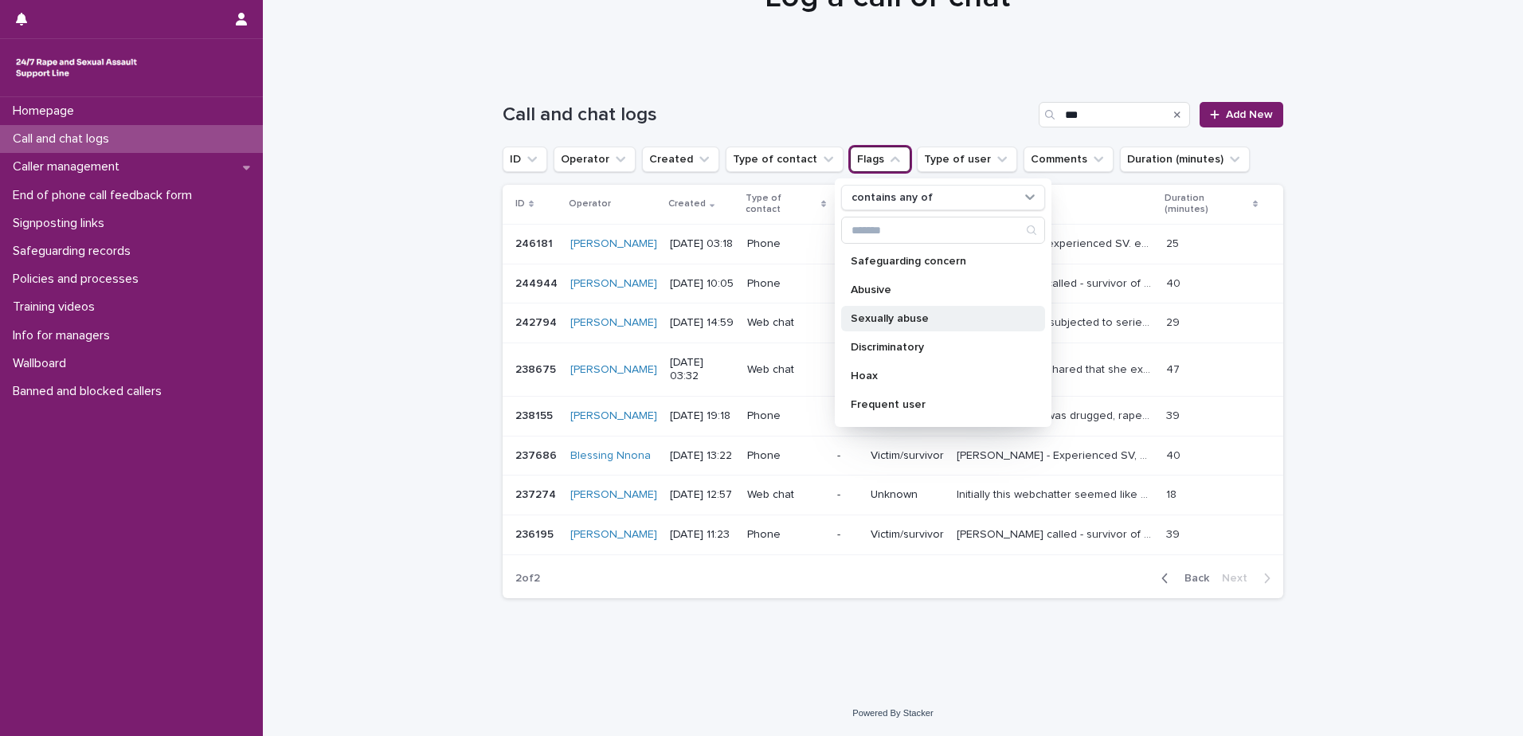
click at [892, 313] on p "Sexually abuse" at bounding box center [935, 318] width 169 height 11
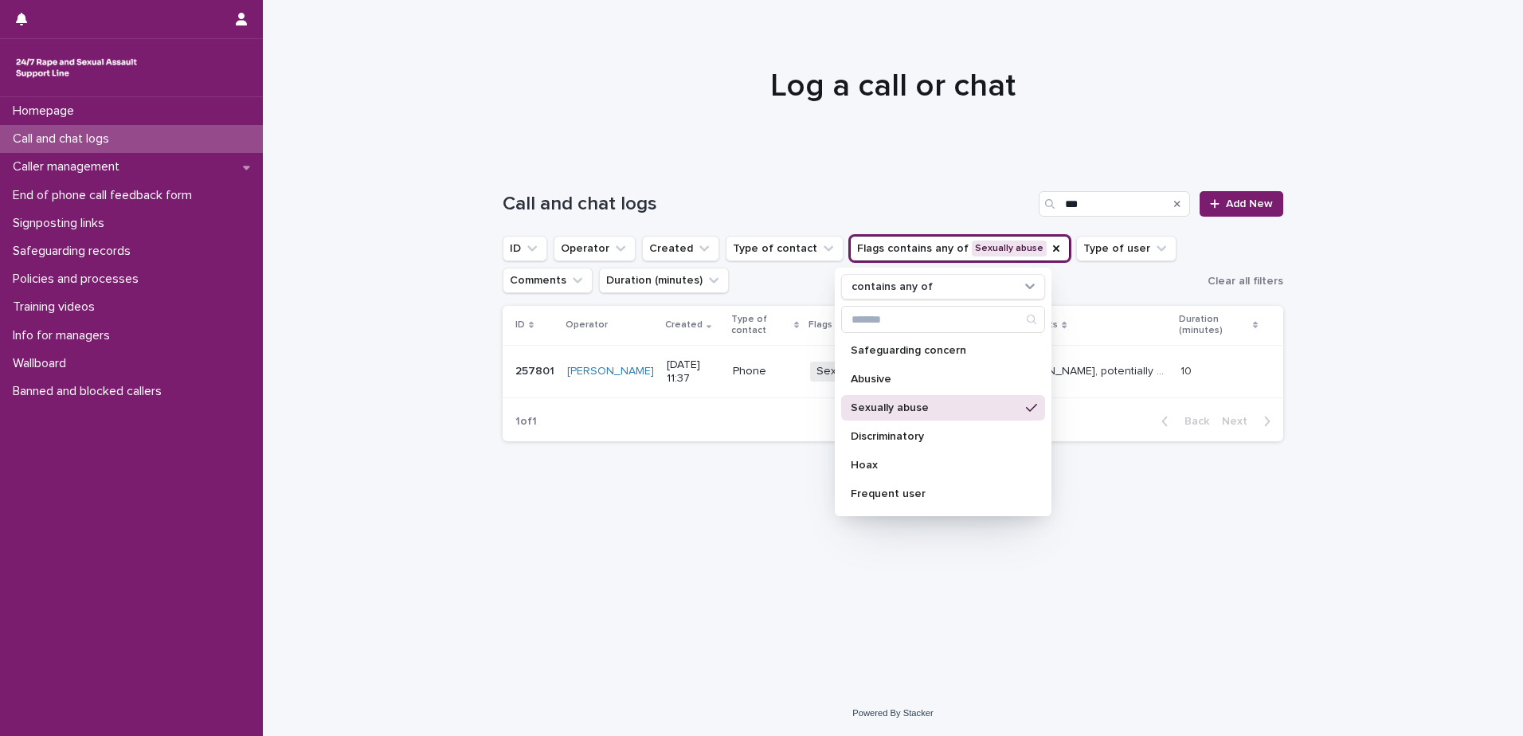
click at [1473, 372] on div "Loading... Saving… Loading... Saving… Call and chat logs *** Add New ID Operato…" at bounding box center [893, 424] width 1260 height 531
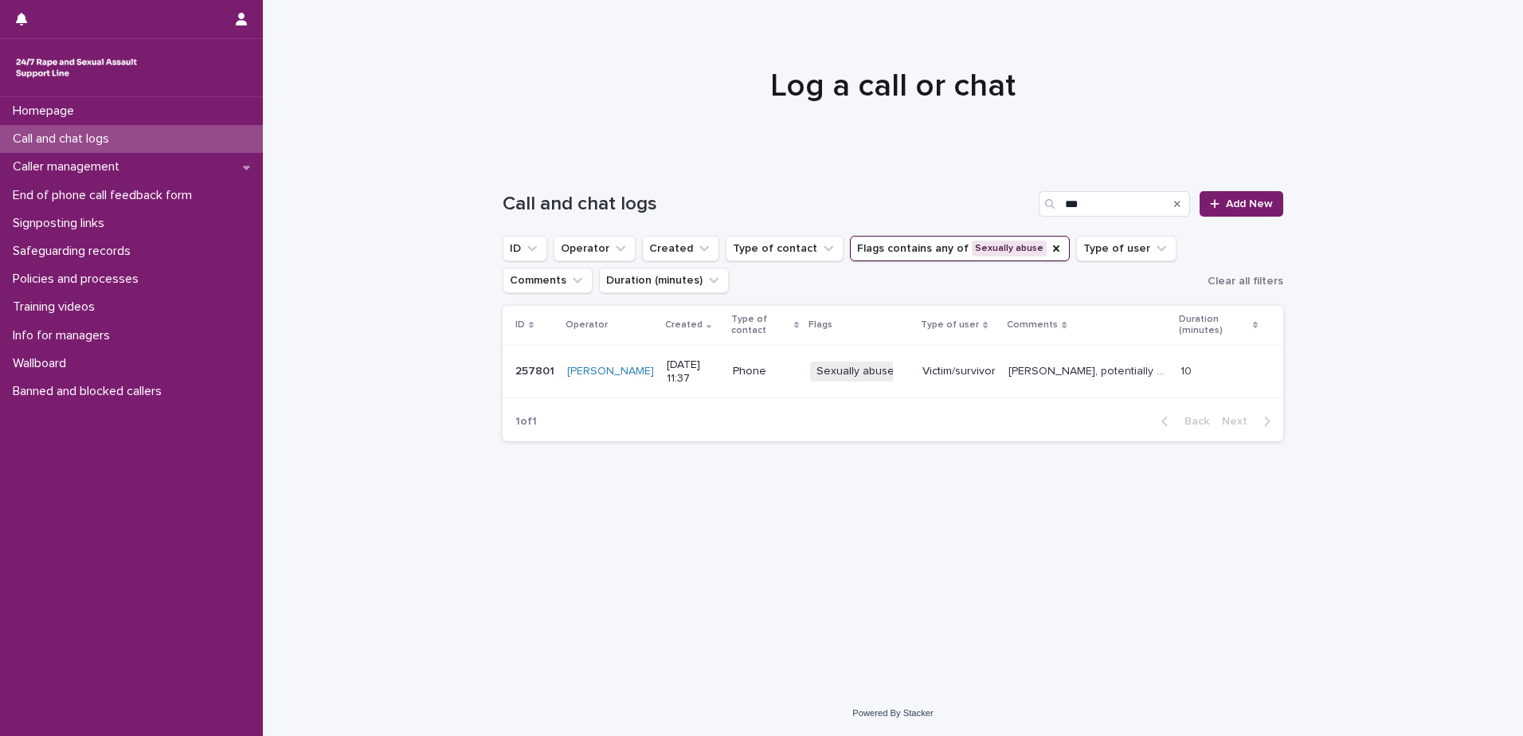
click at [1181, 202] on icon "Search" at bounding box center [1177, 204] width 6 height 6
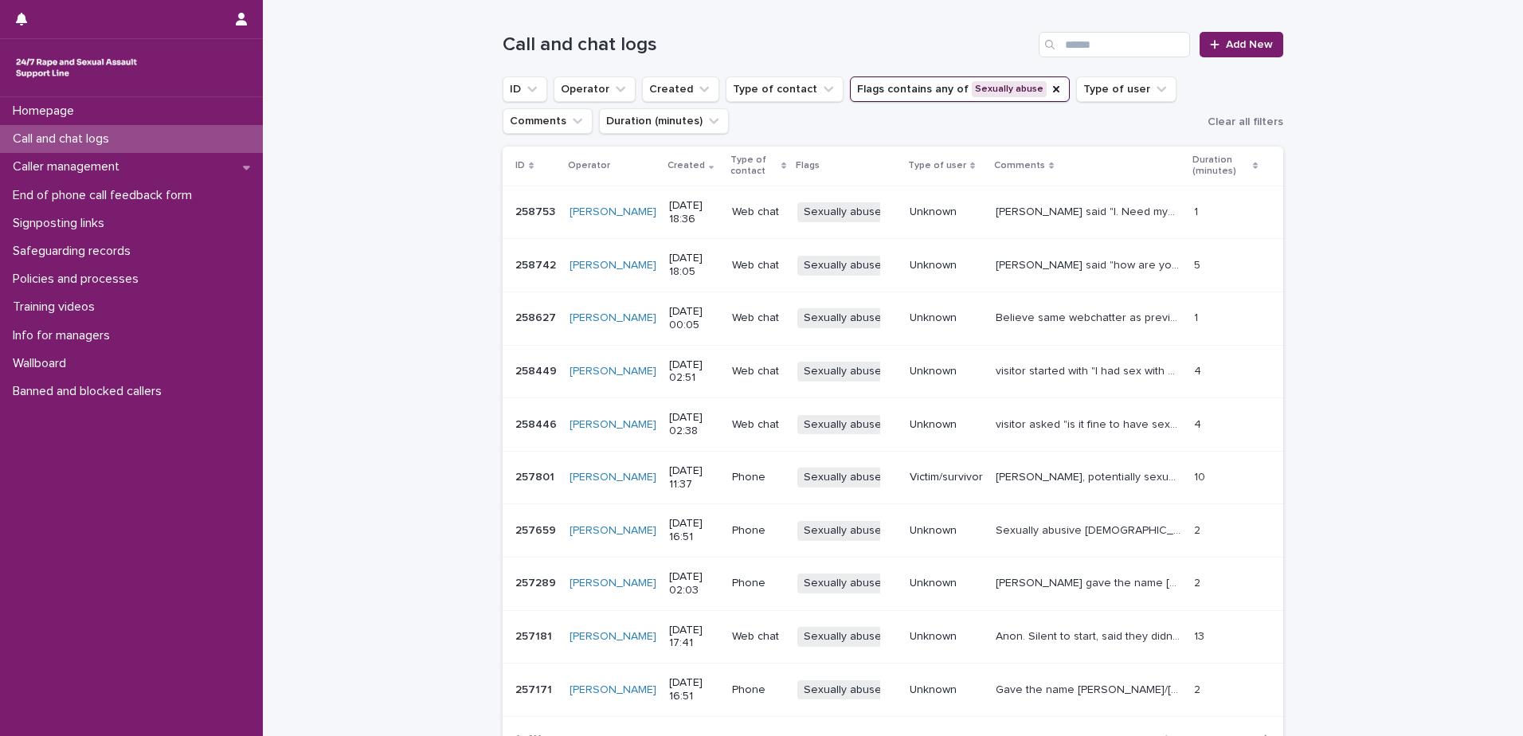
scroll to position [314, 0]
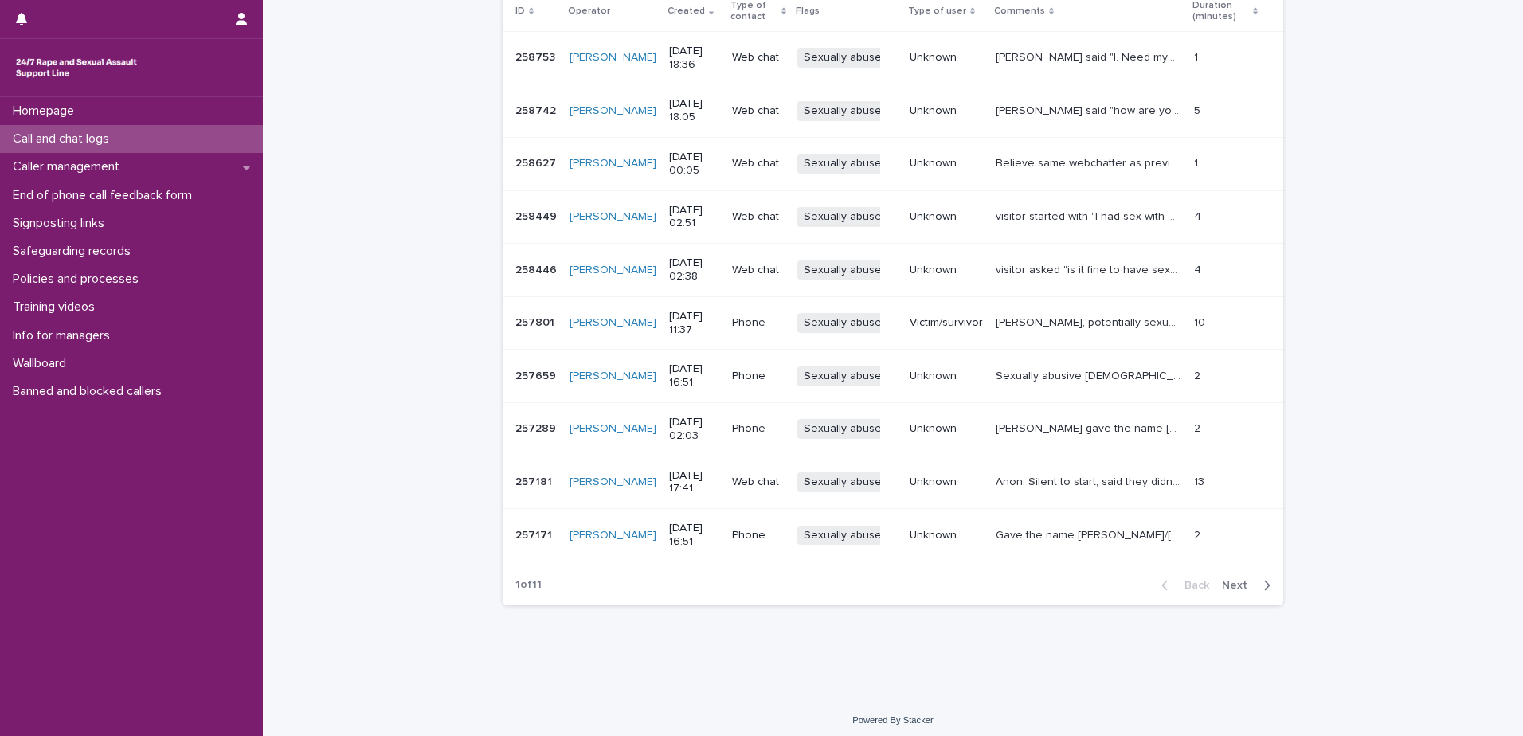
click at [1236, 580] on span "Next" at bounding box center [1239, 585] width 35 height 11
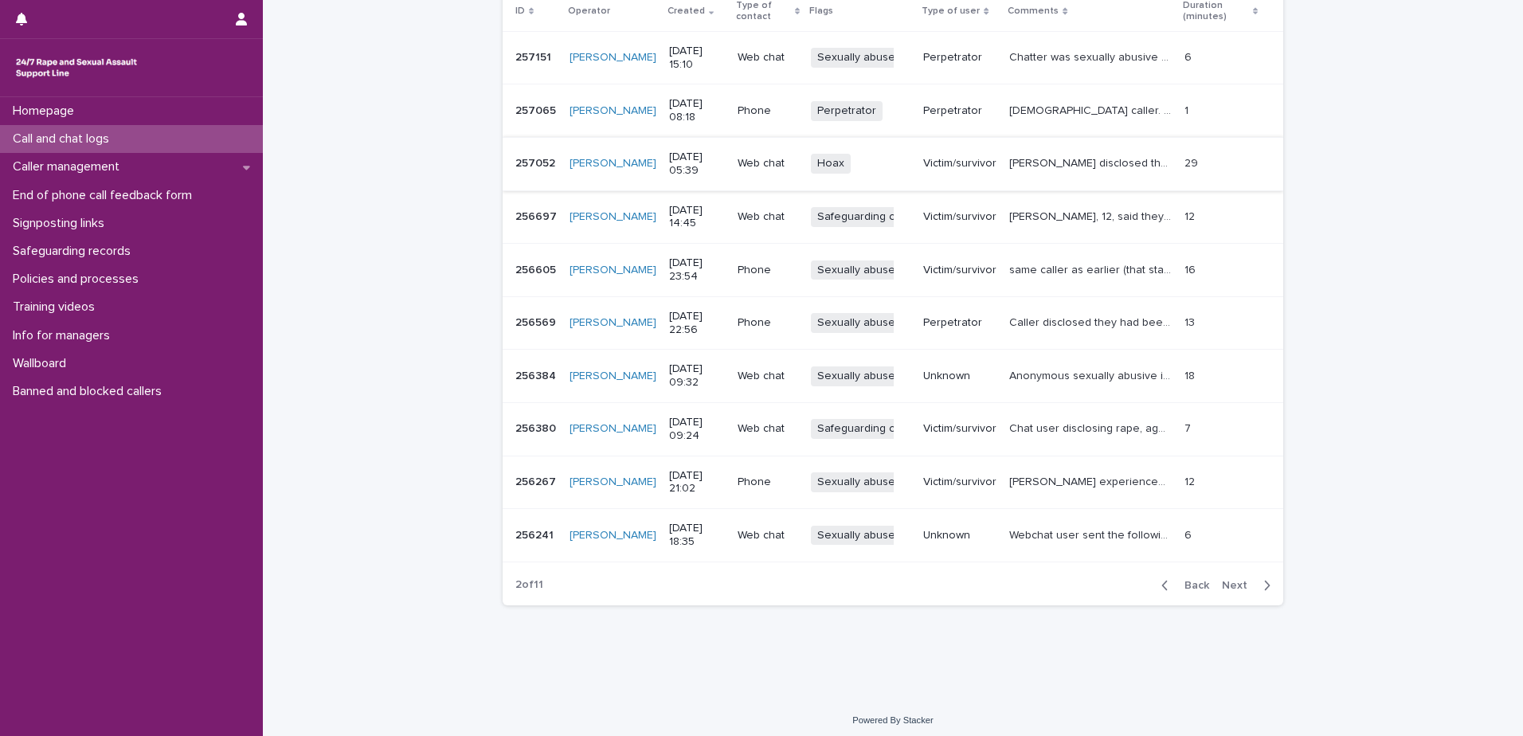
scroll to position [158, 0]
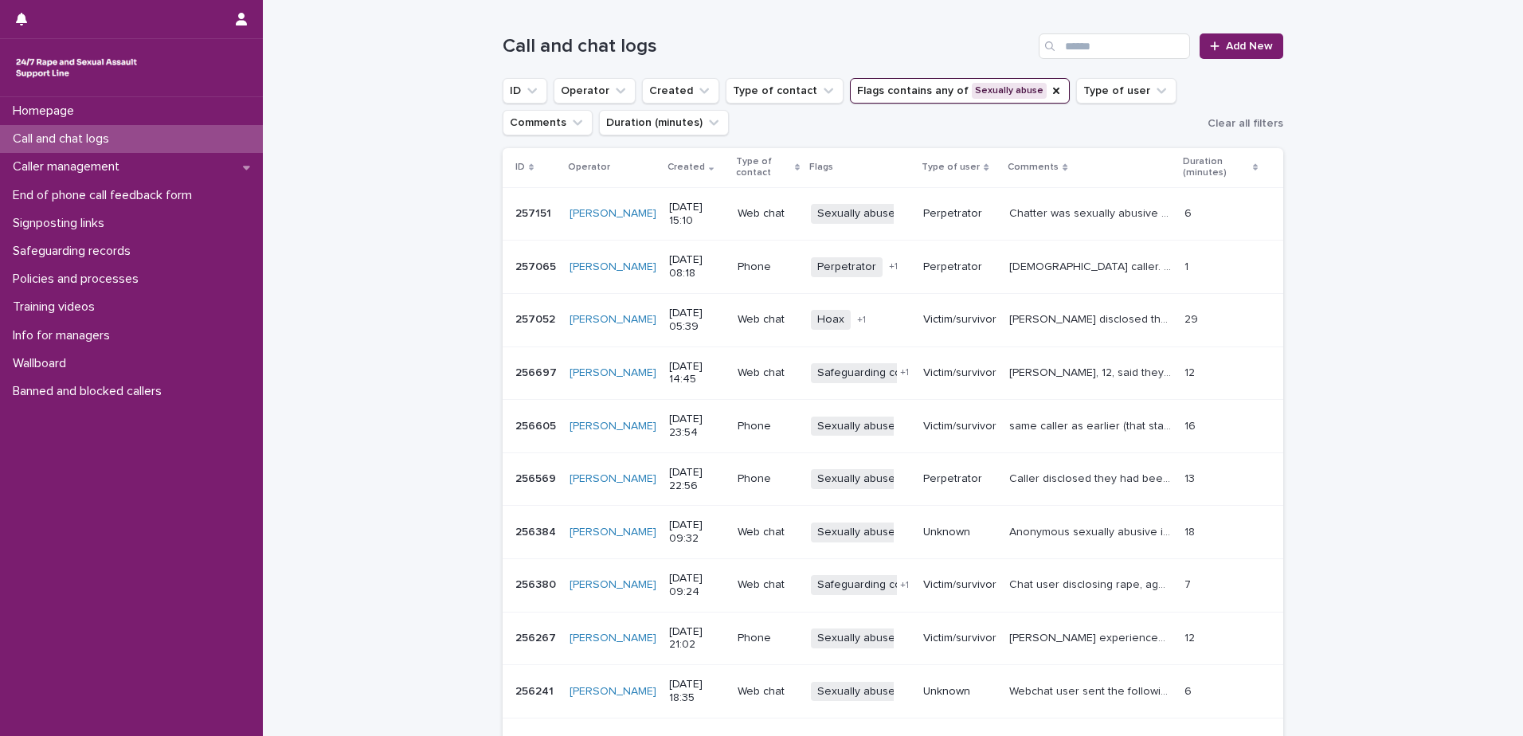
click at [1050, 88] on icon "Flags" at bounding box center [1056, 90] width 13 height 13
